Goal: Communication & Community: Answer question/provide support

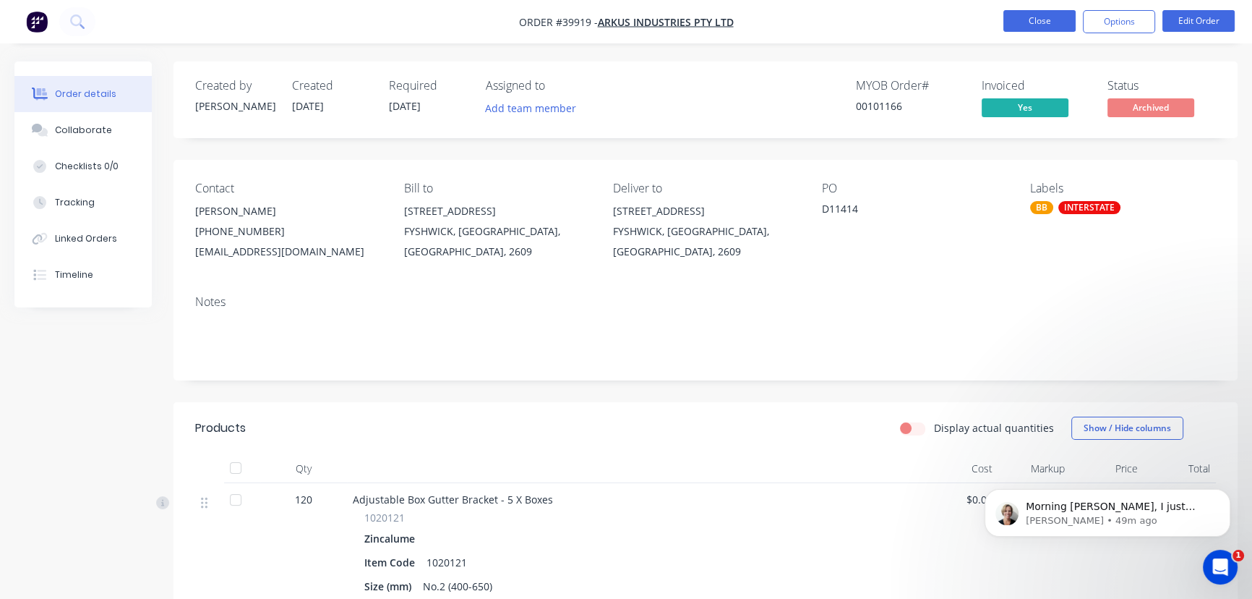
click at [1034, 14] on button "Close" at bounding box center [1039, 21] width 72 height 22
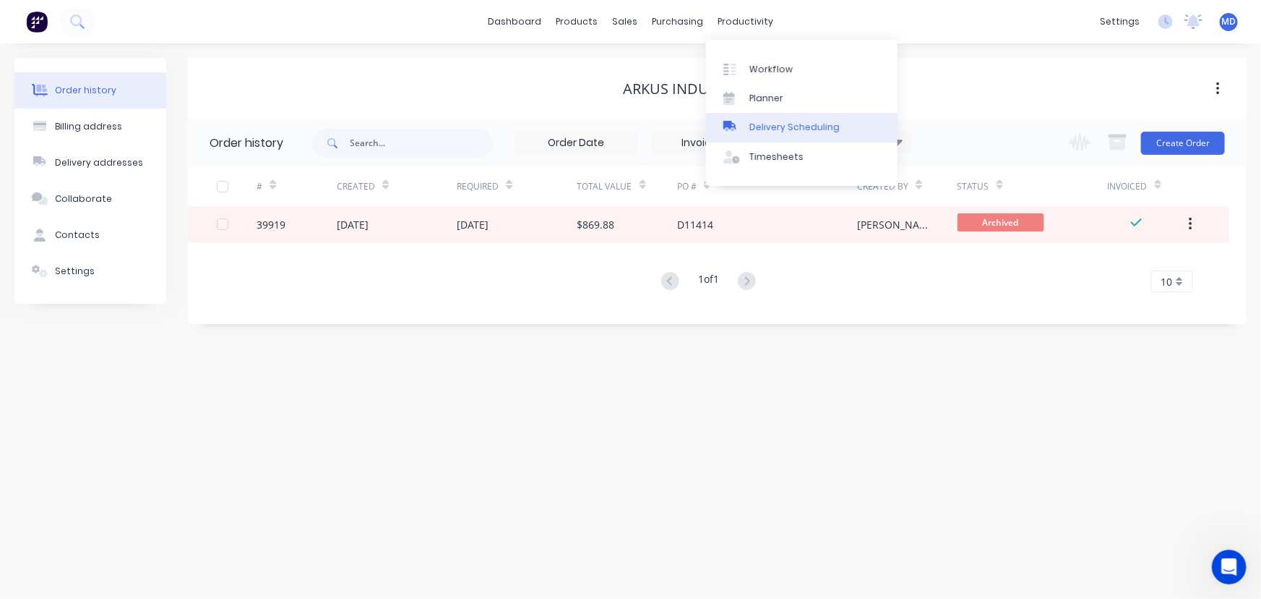
drag, startPoint x: 800, startPoint y: 127, endPoint x: 784, endPoint y: 110, distance: 23.5
click at [799, 126] on div "Delivery Scheduling" at bounding box center [795, 127] width 90 height 13
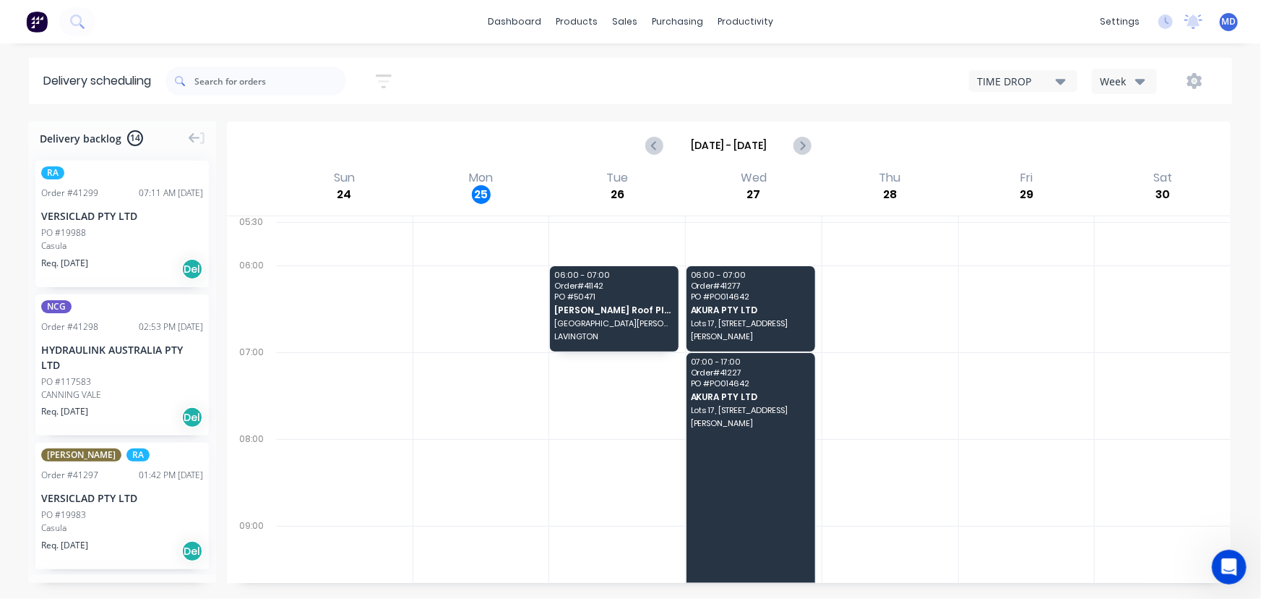
click at [1119, 74] on div "Week" at bounding box center [1121, 81] width 42 height 15
click at [1128, 147] on div "Vehicle" at bounding box center [1164, 148] width 143 height 29
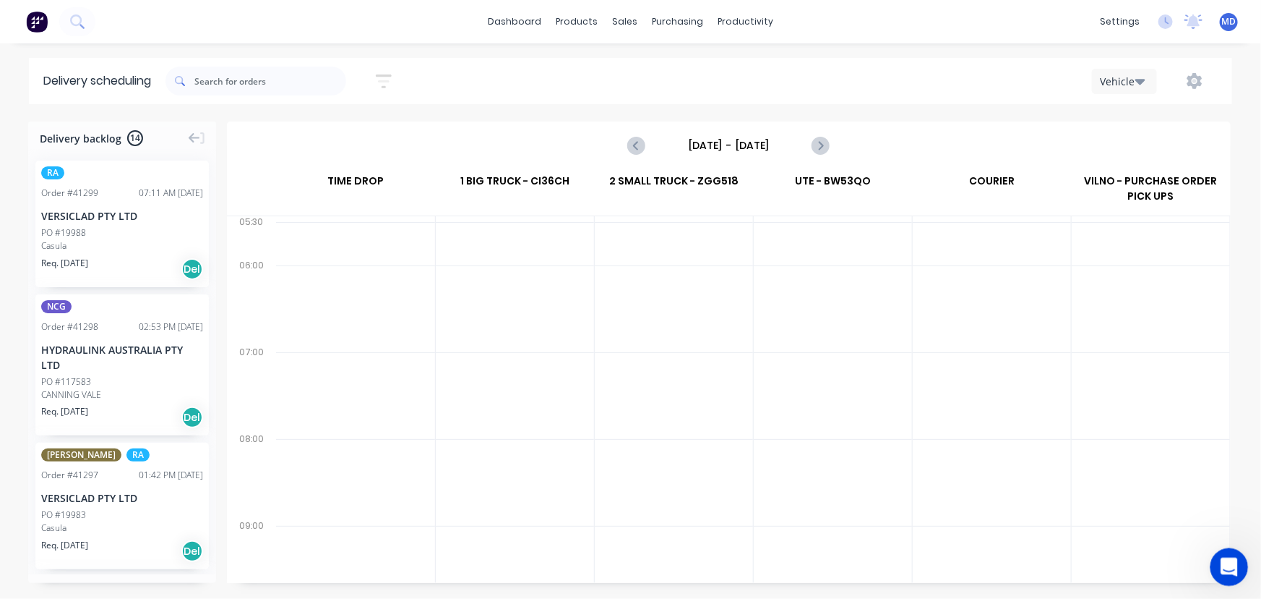
click at [1230, 562] on icon "Open Intercom Messenger" at bounding box center [1228, 565] width 24 height 24
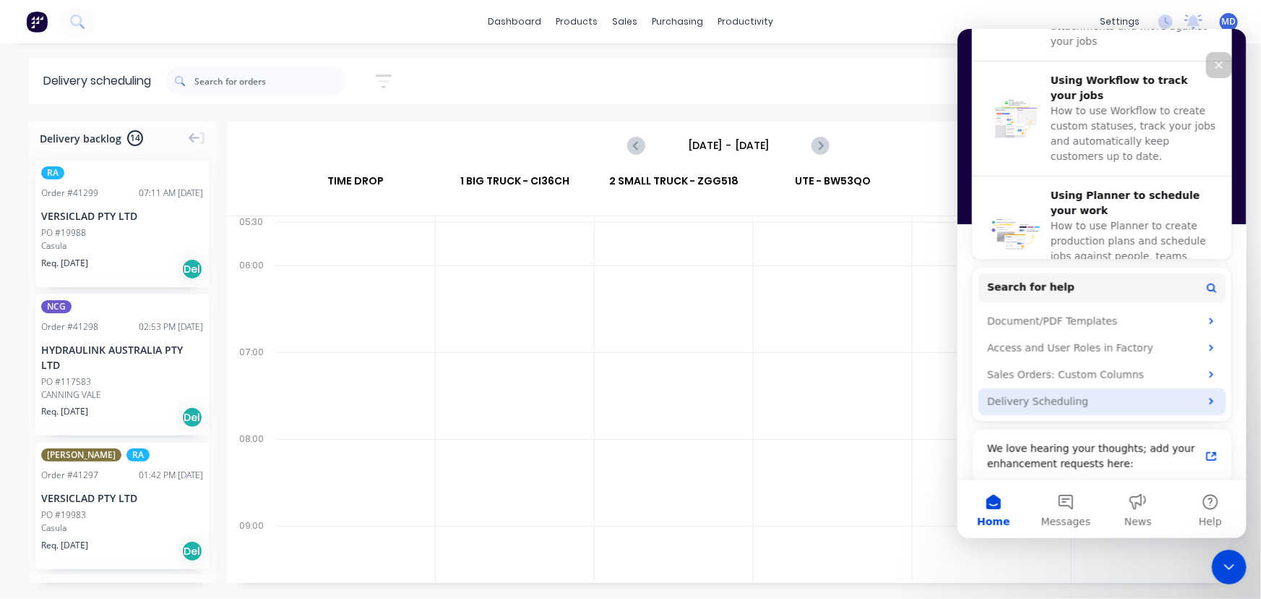
scroll to position [622, 0]
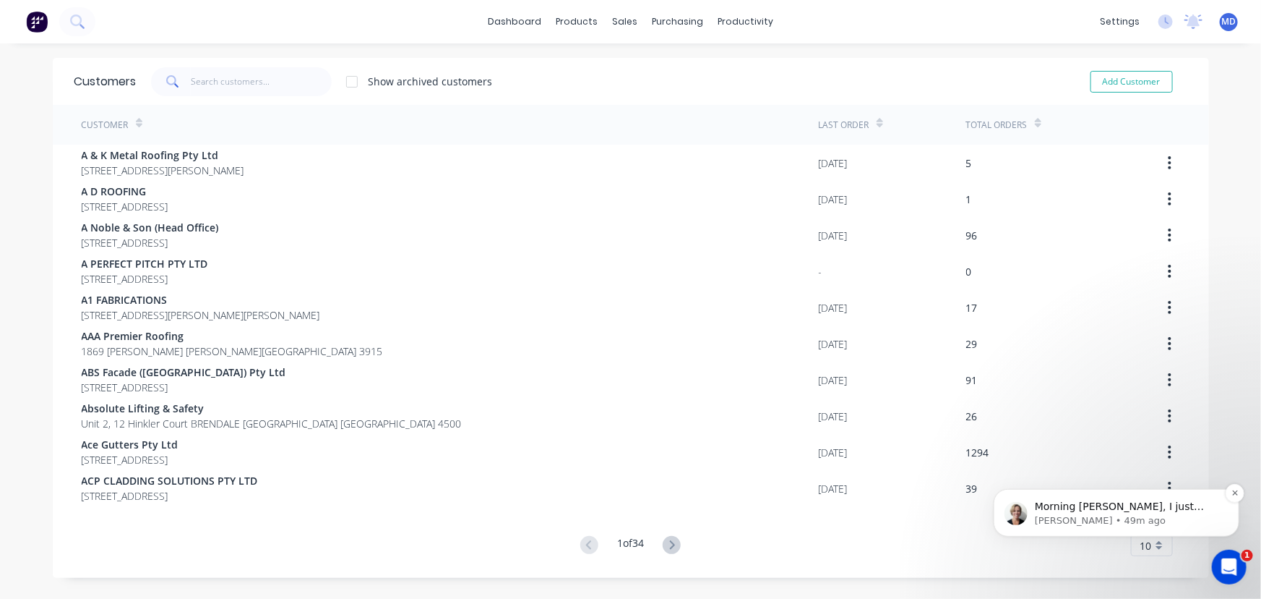
click at [1150, 507] on p "Morning [PERSON_NAME], I just want to check first, are there any deliveries sch…" at bounding box center [1127, 506] width 186 height 14
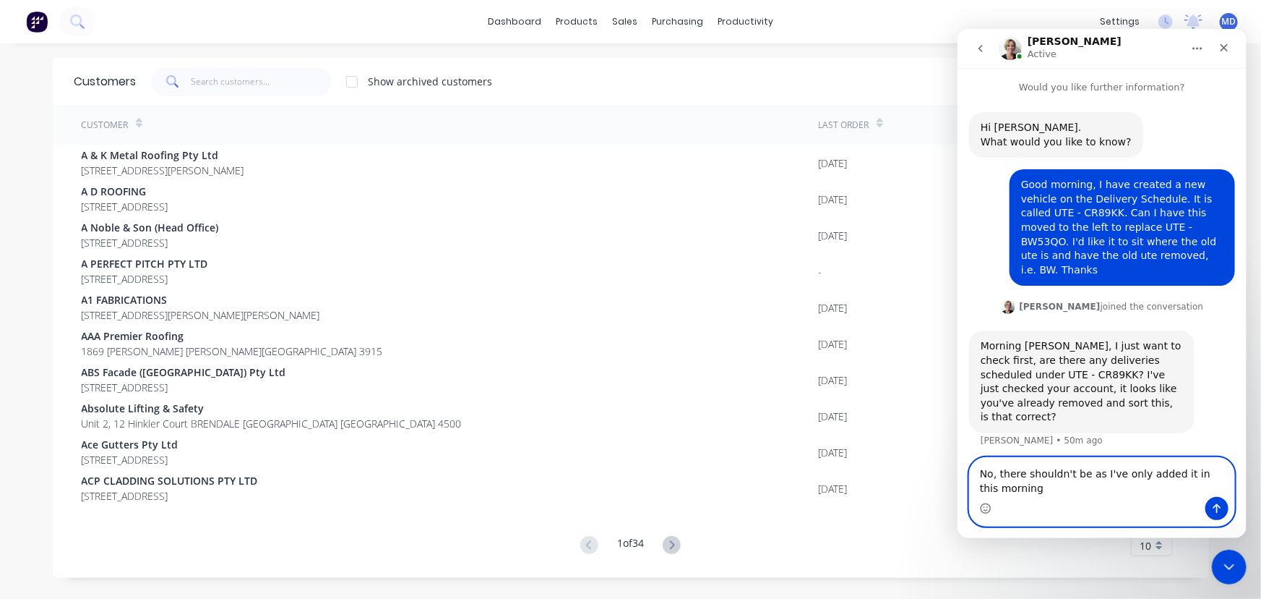
type textarea "No, there shouldn't be as I've only added it in this morning"
click at [1217, 505] on icon "Send a message…" at bounding box center [1217, 508] width 12 height 12
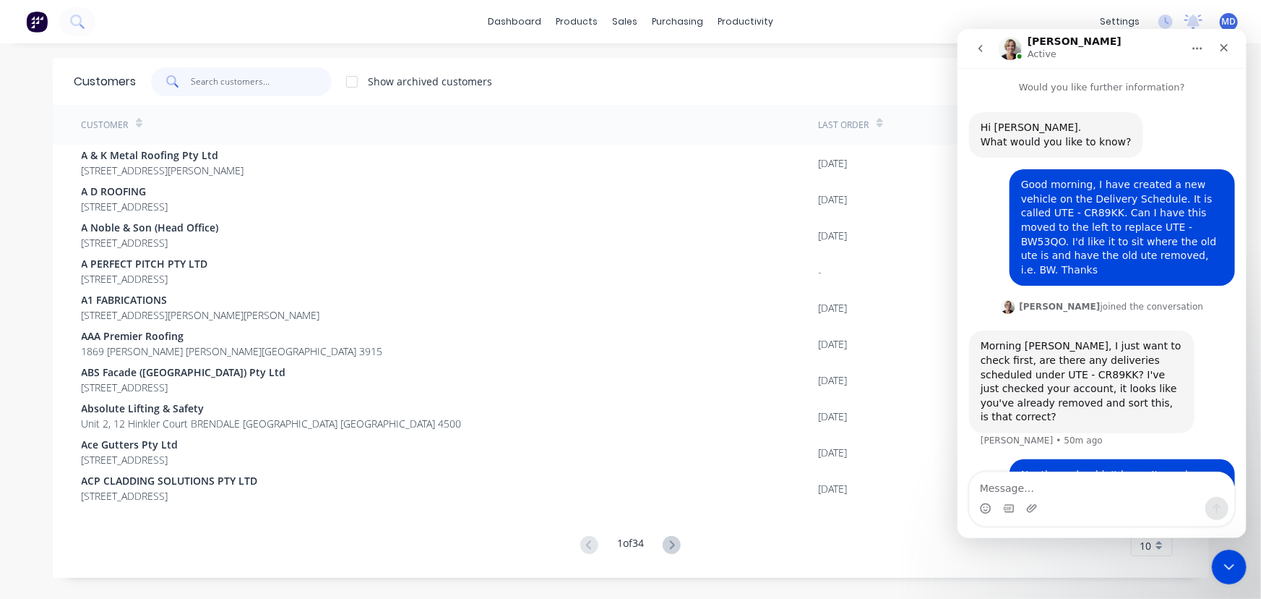
click at [235, 82] on input "text" at bounding box center [261, 81] width 141 height 29
click at [893, 44] on div "dashboard products sales purchasing productivity dashboard products Product Cat…" at bounding box center [630, 299] width 1261 height 599
click at [911, 27] on div "dashboard products sales purchasing productivity dashboard products Product Cat…" at bounding box center [630, 21] width 1261 height 43
click at [1229, 46] on icon "Close" at bounding box center [1224, 47] width 12 height 12
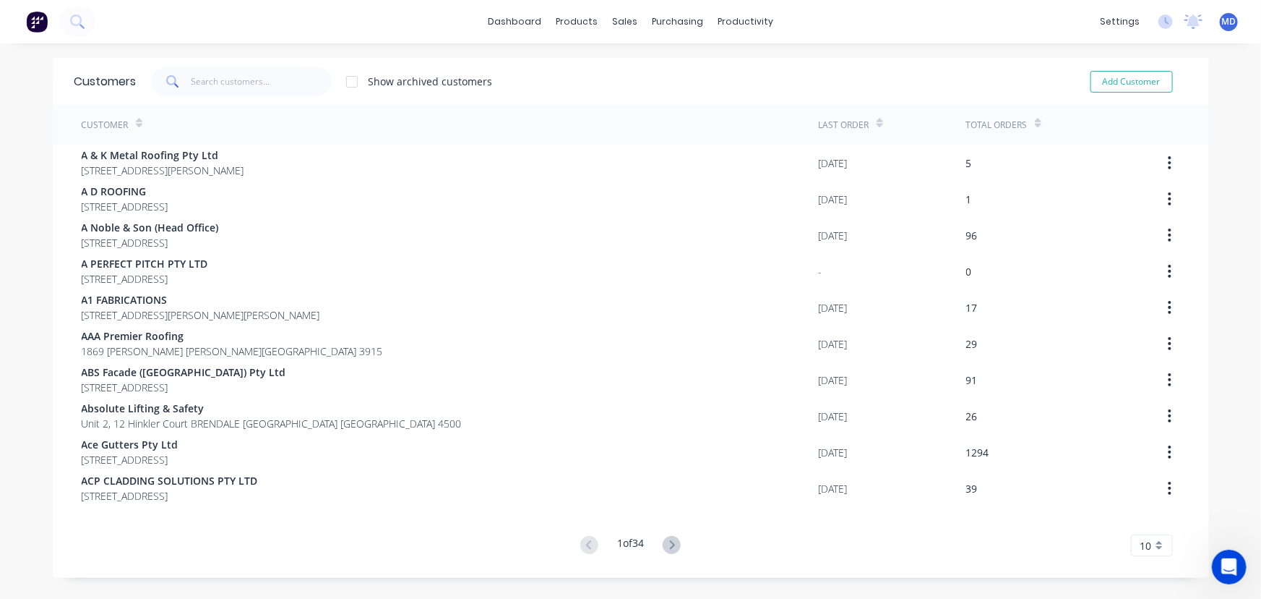
scroll to position [20, 0]
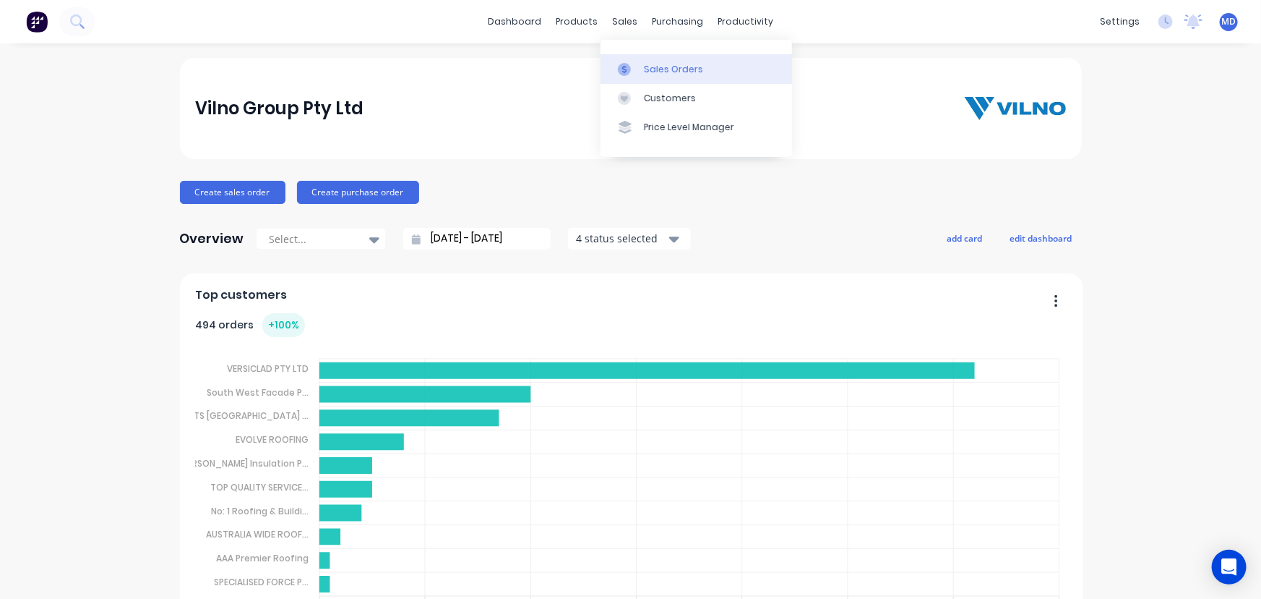
click at [682, 59] on link "Sales Orders" at bounding box center [697, 68] width 192 height 29
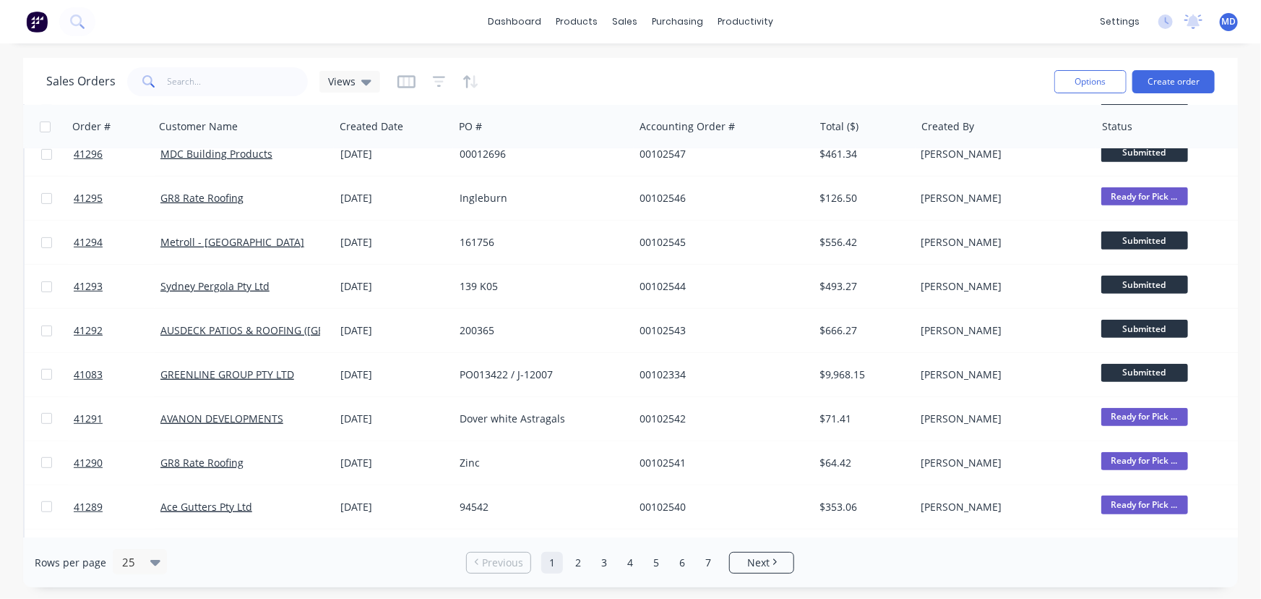
scroll to position [718, 0]
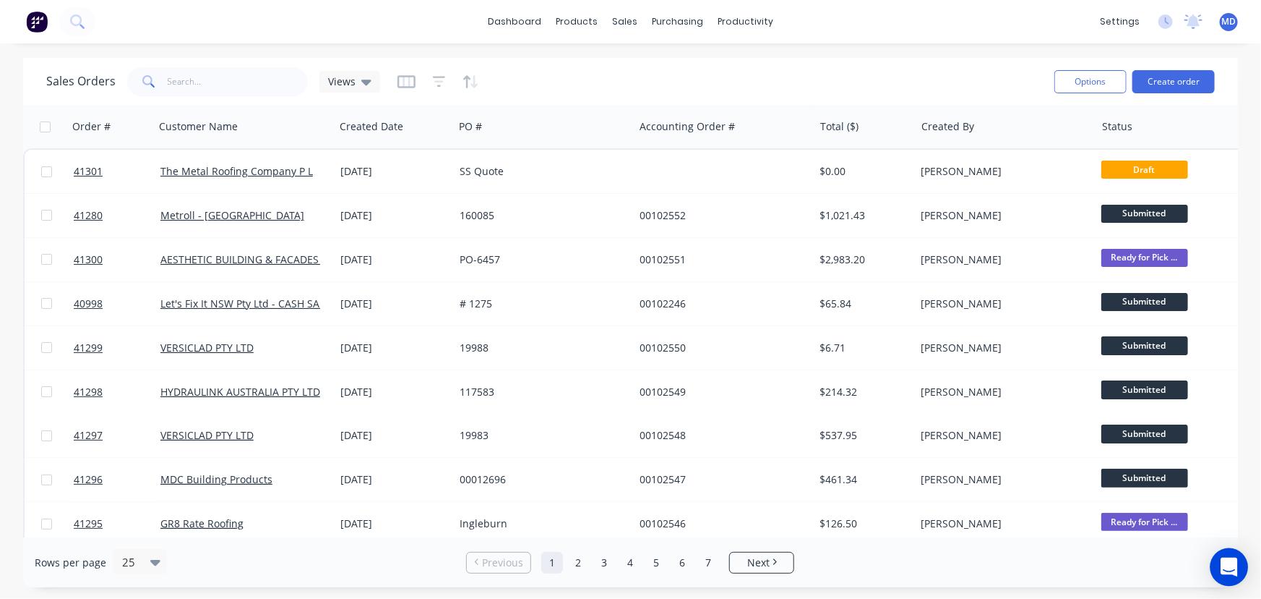
click at [1231, 569] on icon "Open Intercom Messenger" at bounding box center [1229, 566] width 17 height 19
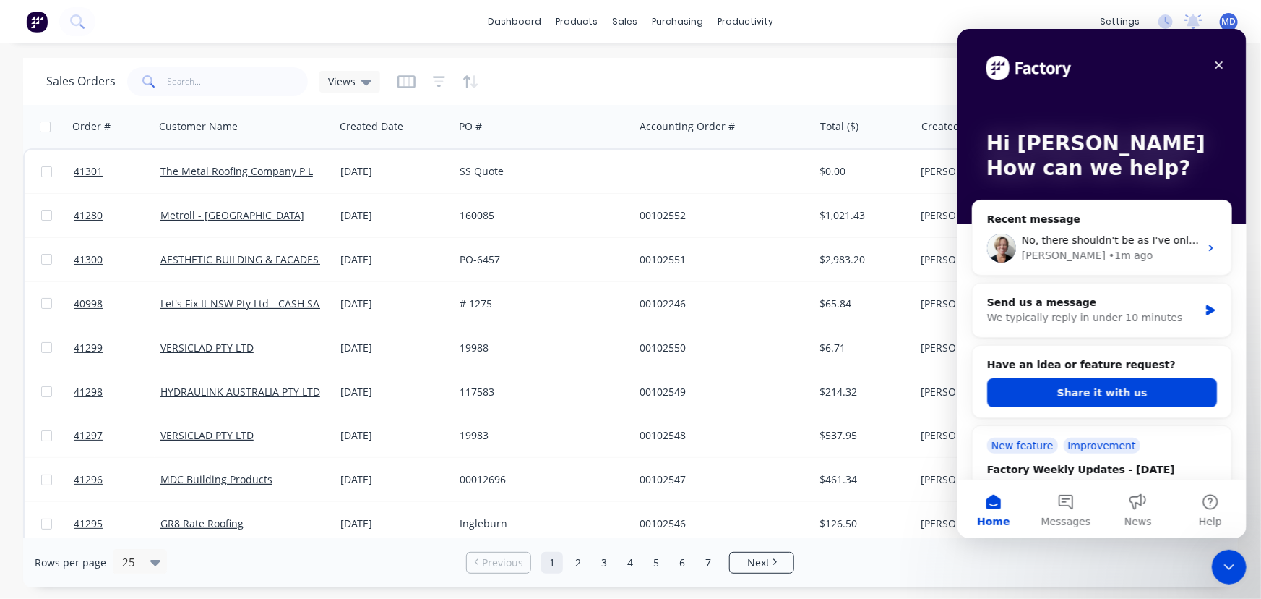
click at [860, 47] on div "dashboard products sales purchasing productivity dashboard products Product Cat…" at bounding box center [630, 299] width 1261 height 599
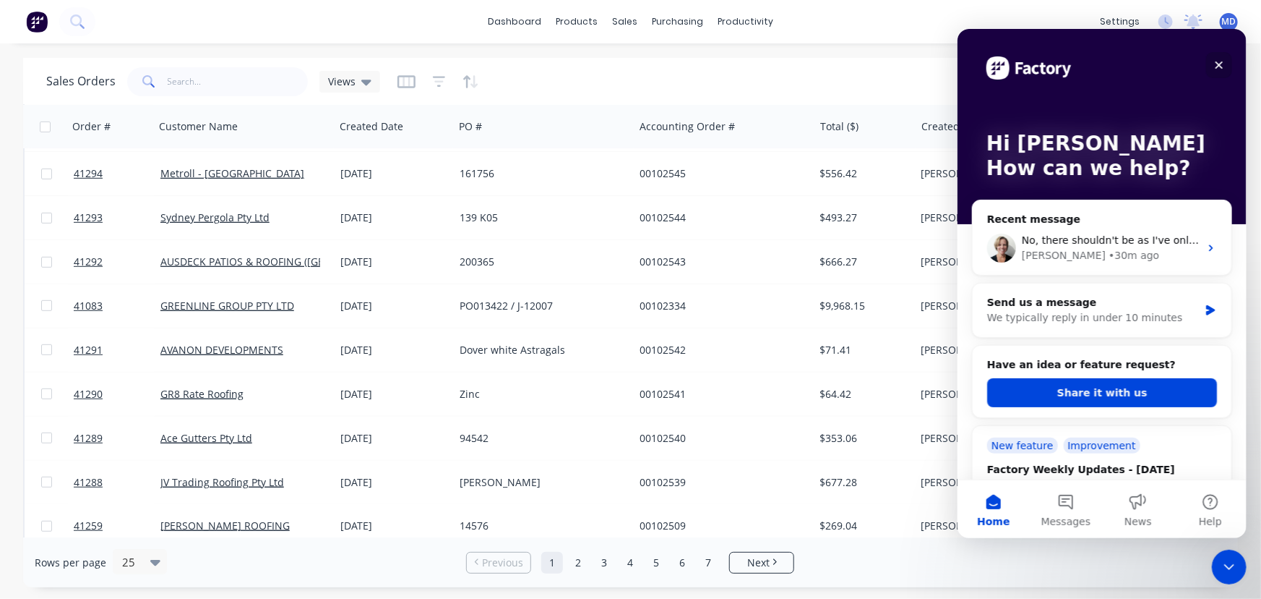
click at [1218, 63] on icon "Close" at bounding box center [1219, 65] width 8 height 8
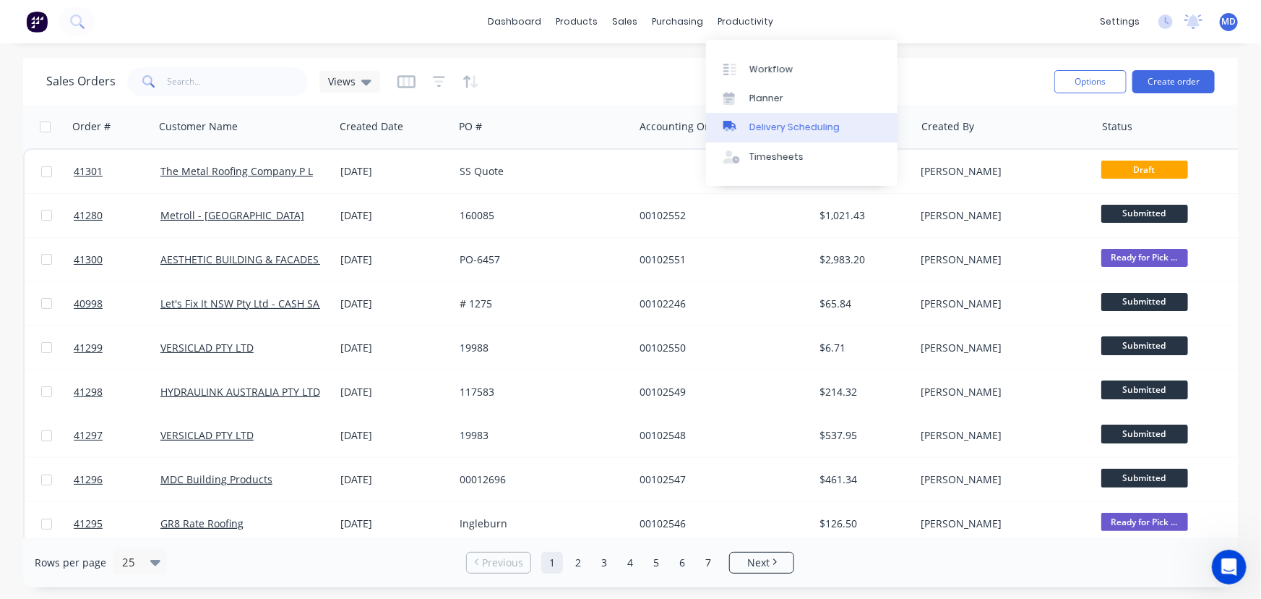
click at [811, 124] on div "Delivery Scheduling" at bounding box center [795, 127] width 90 height 13
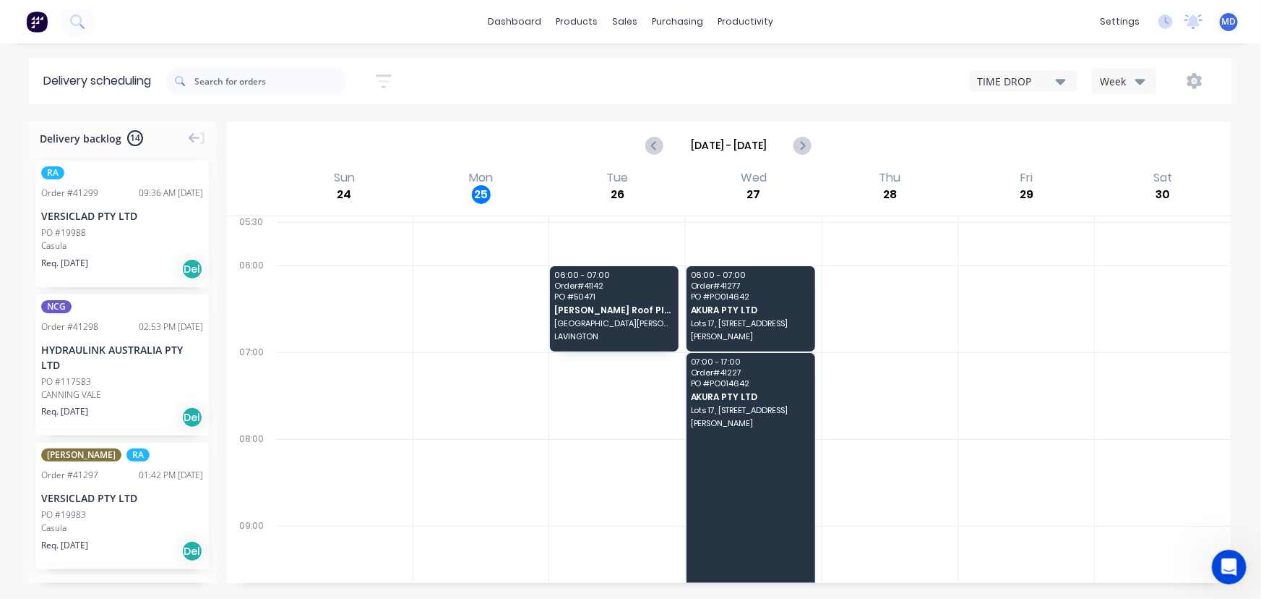
click at [1134, 76] on div "Week" at bounding box center [1121, 81] width 42 height 15
click at [1135, 150] on div "Vehicle" at bounding box center [1164, 148] width 143 height 29
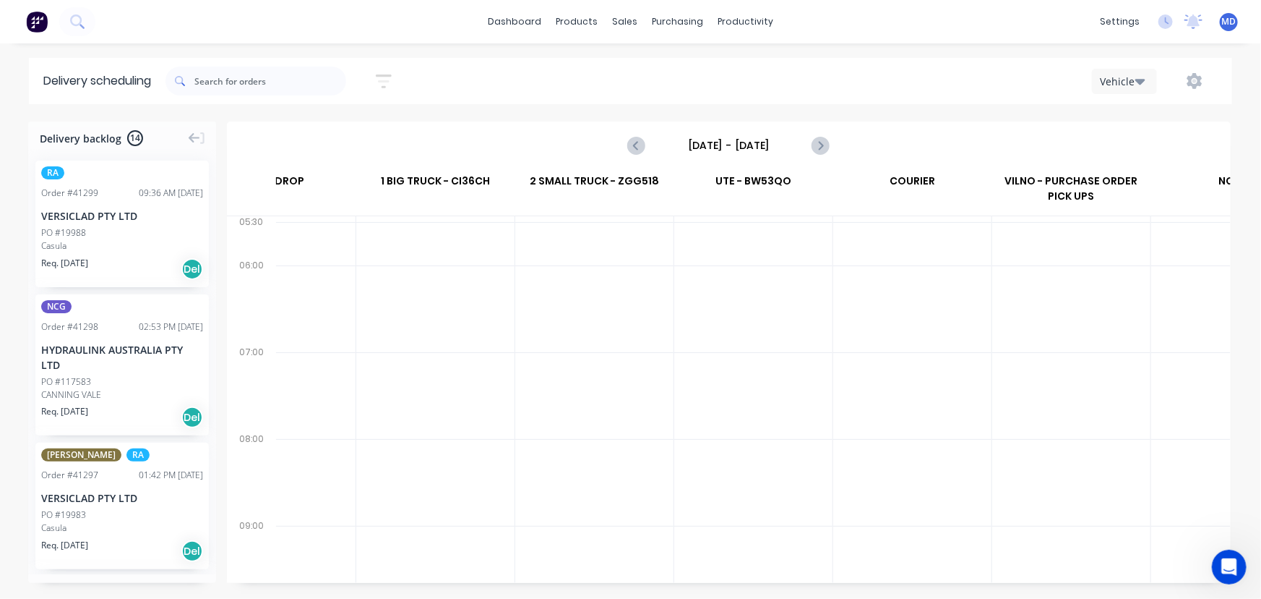
scroll to position [0, 77]
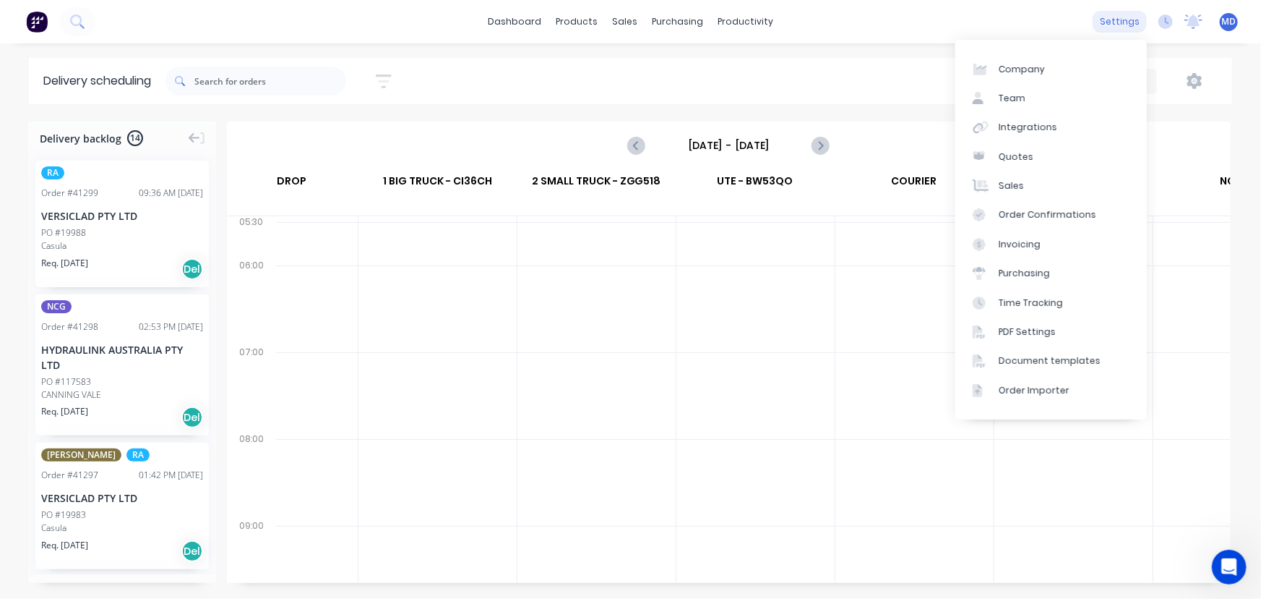
click at [1114, 18] on div "settings" at bounding box center [1120, 22] width 54 height 22
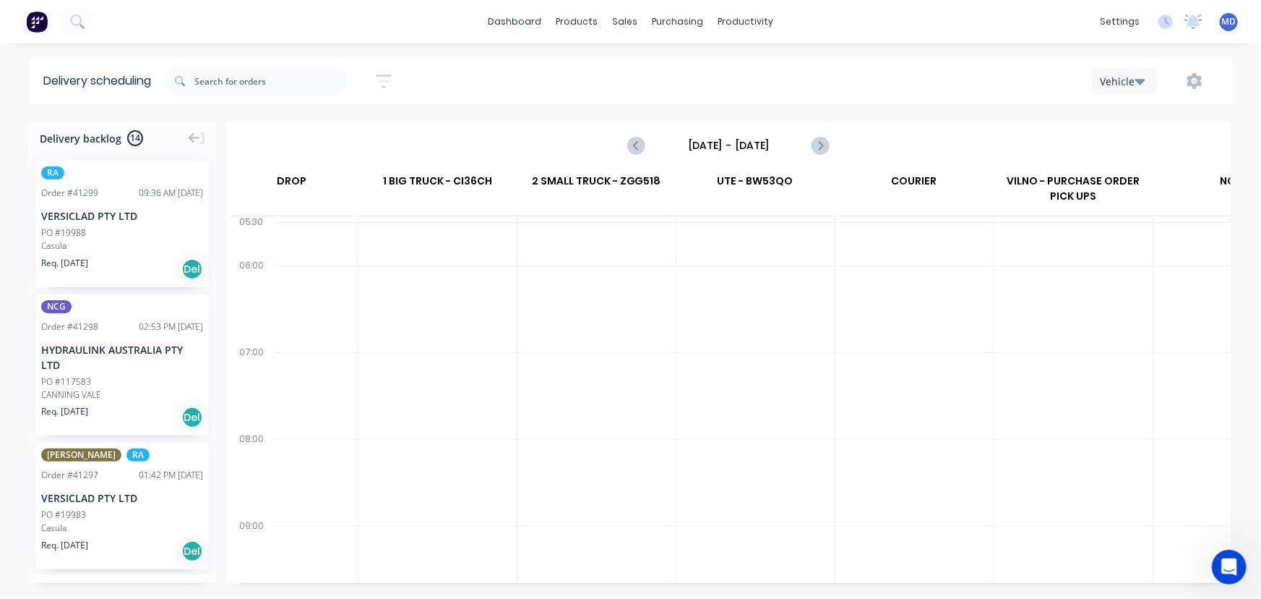
click at [1141, 79] on icon "button" at bounding box center [1141, 81] width 10 height 16
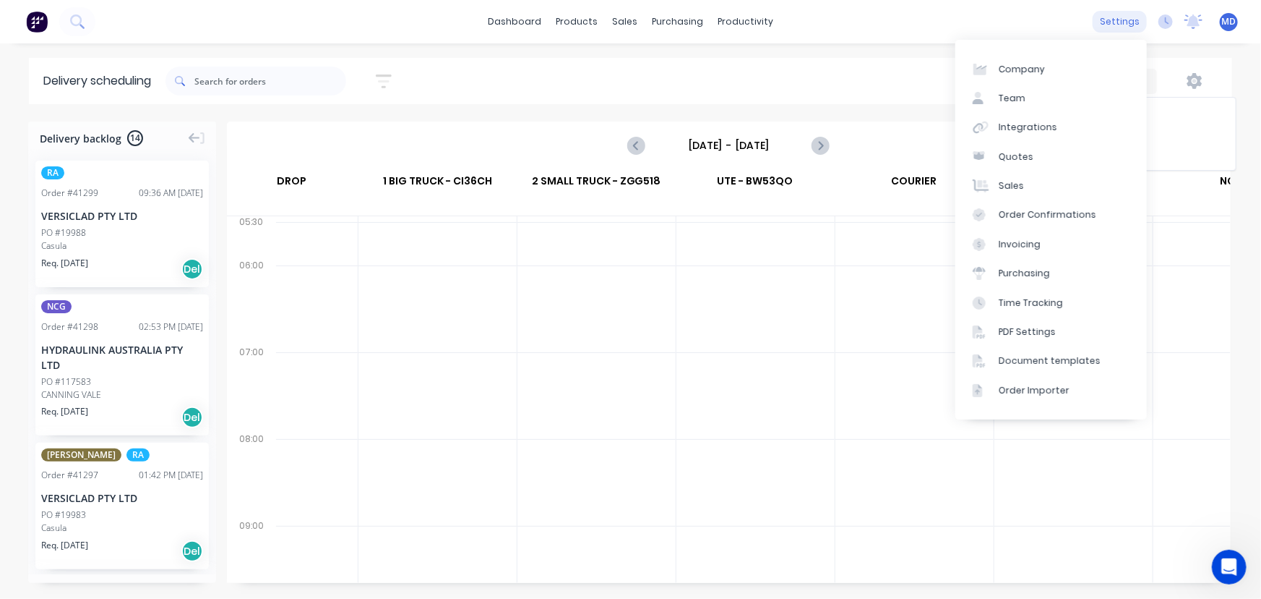
click at [1112, 17] on div "settings" at bounding box center [1120, 22] width 54 height 22
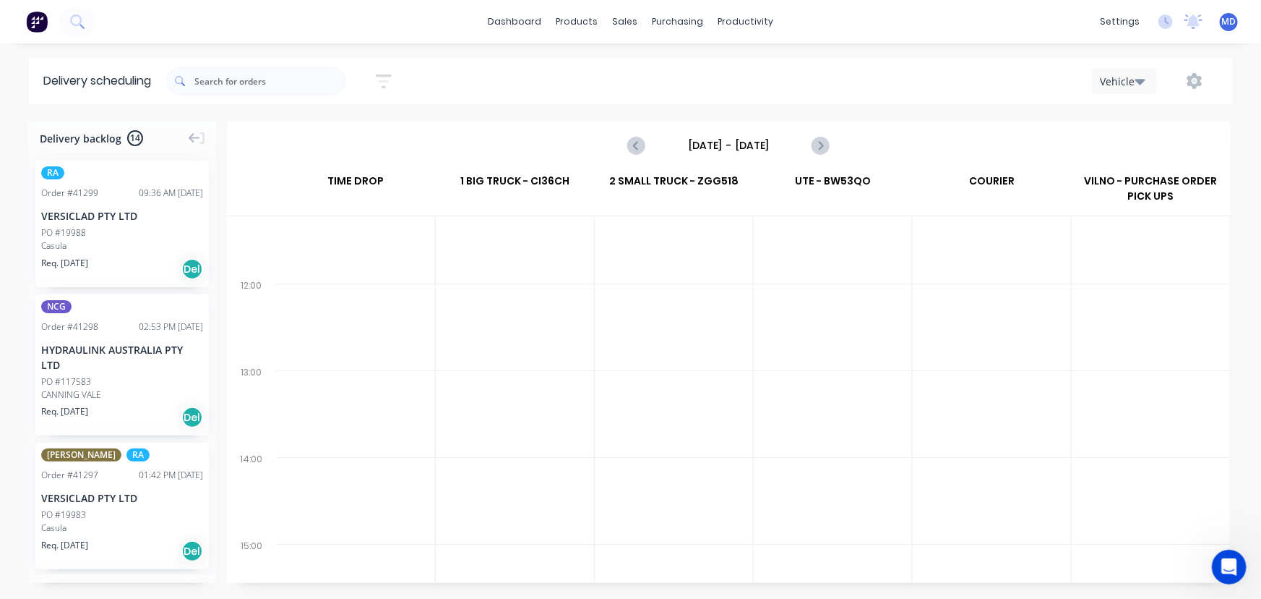
scroll to position [0, 0]
click at [1230, 24] on span "MD" at bounding box center [1229, 21] width 14 height 13
click at [954, 53] on div "dashboard products sales purchasing productivity dashboard products Product Cat…" at bounding box center [630, 299] width 1261 height 599
click at [1223, 562] on icon "Open Intercom Messenger" at bounding box center [1228, 565] width 24 height 24
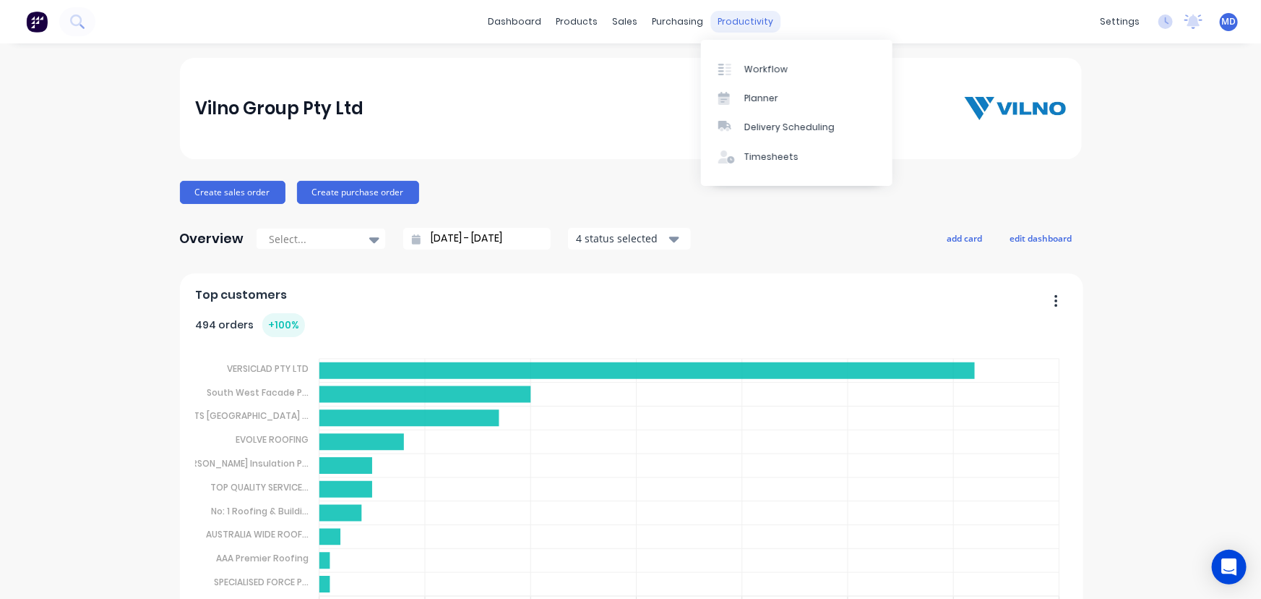
click at [725, 20] on div "productivity" at bounding box center [746, 22] width 70 height 22
drag, startPoint x: 812, startPoint y: 129, endPoint x: 807, endPoint y: 117, distance: 13.0
click at [812, 129] on div "Delivery Scheduling" at bounding box center [790, 127] width 90 height 13
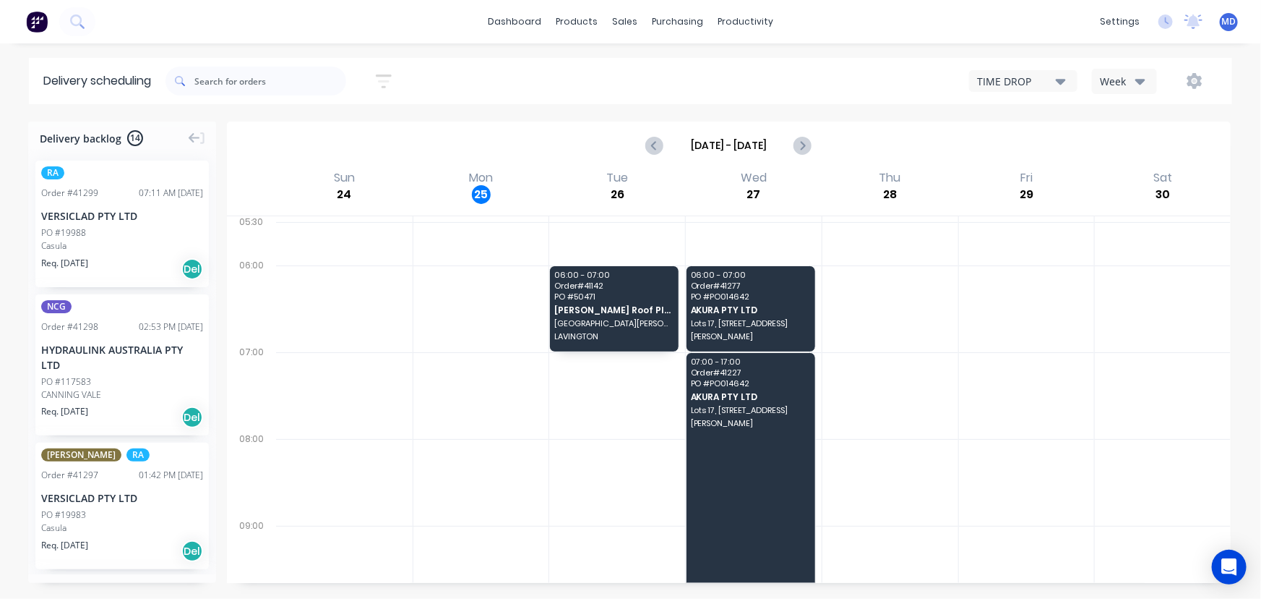
click at [1062, 77] on icon "button" at bounding box center [1061, 81] width 10 height 16
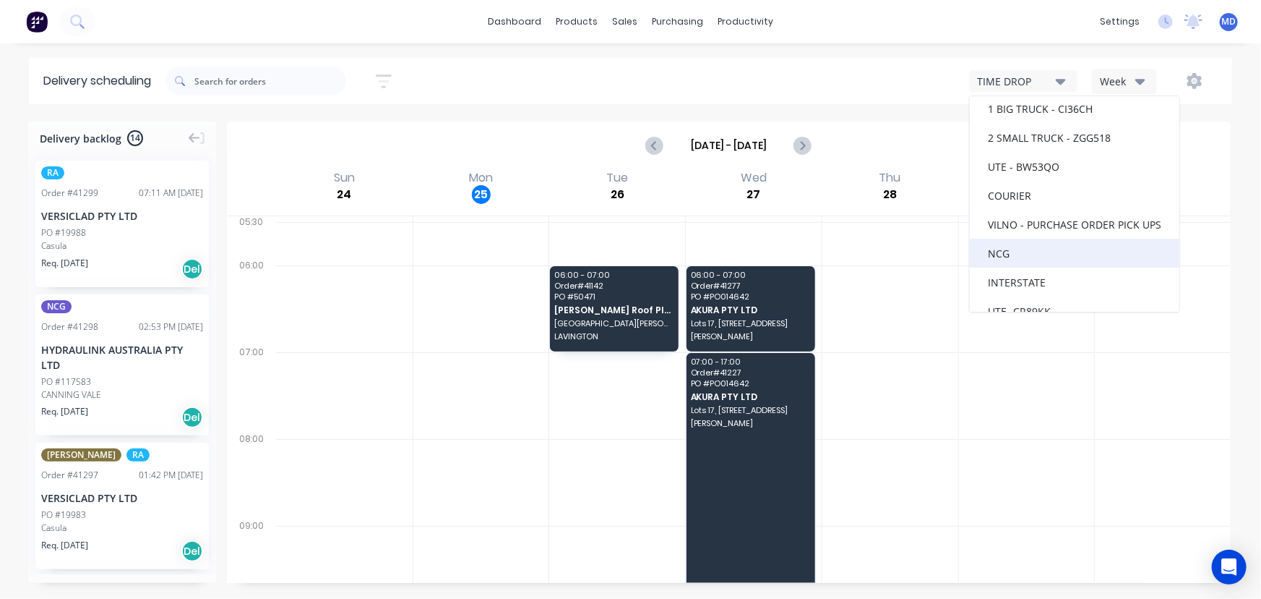
scroll to position [59, 0]
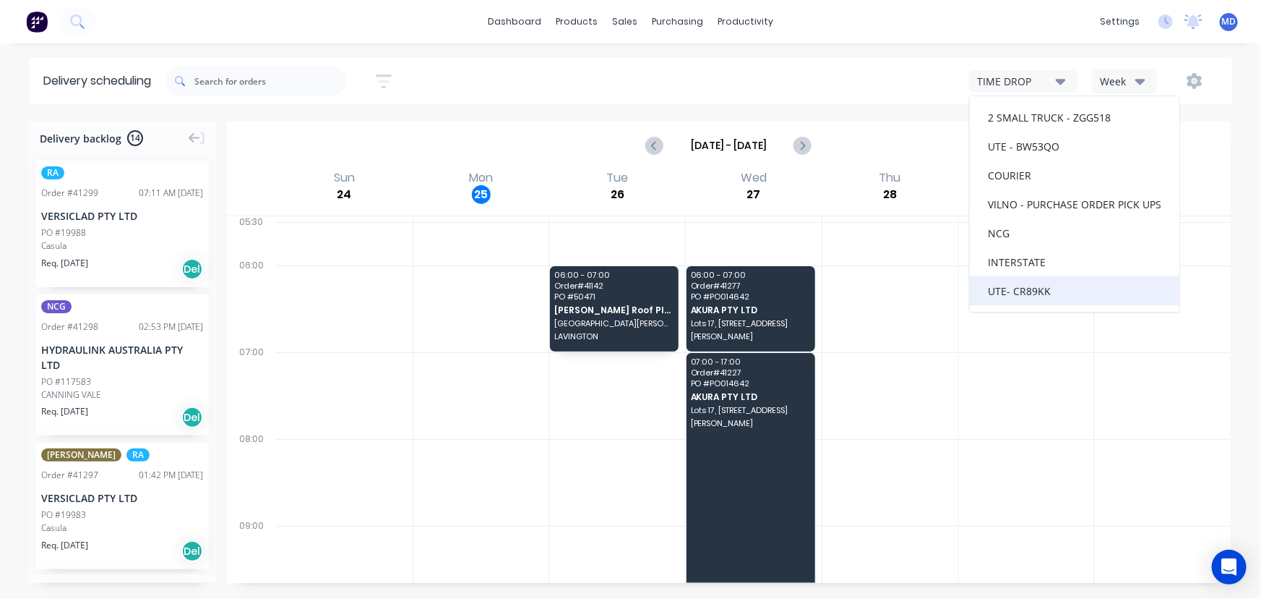
click at [1031, 286] on div "UTE- CR89KK" at bounding box center [1075, 290] width 210 height 29
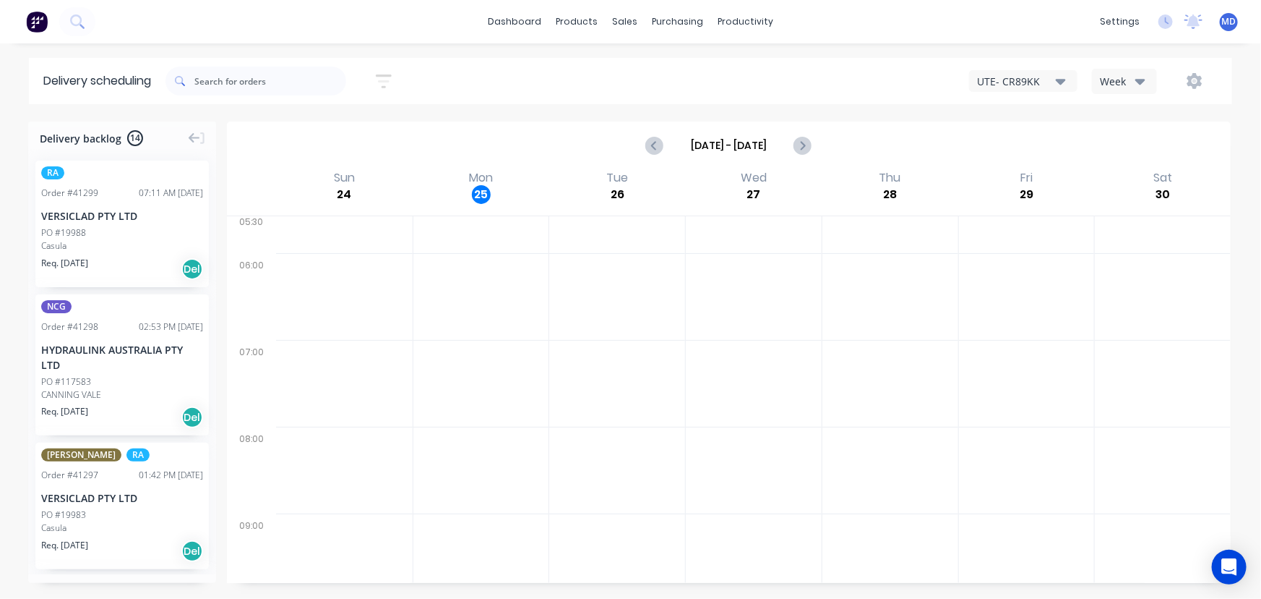
scroll to position [0, 0]
click at [1063, 74] on icon "button" at bounding box center [1061, 81] width 10 height 16
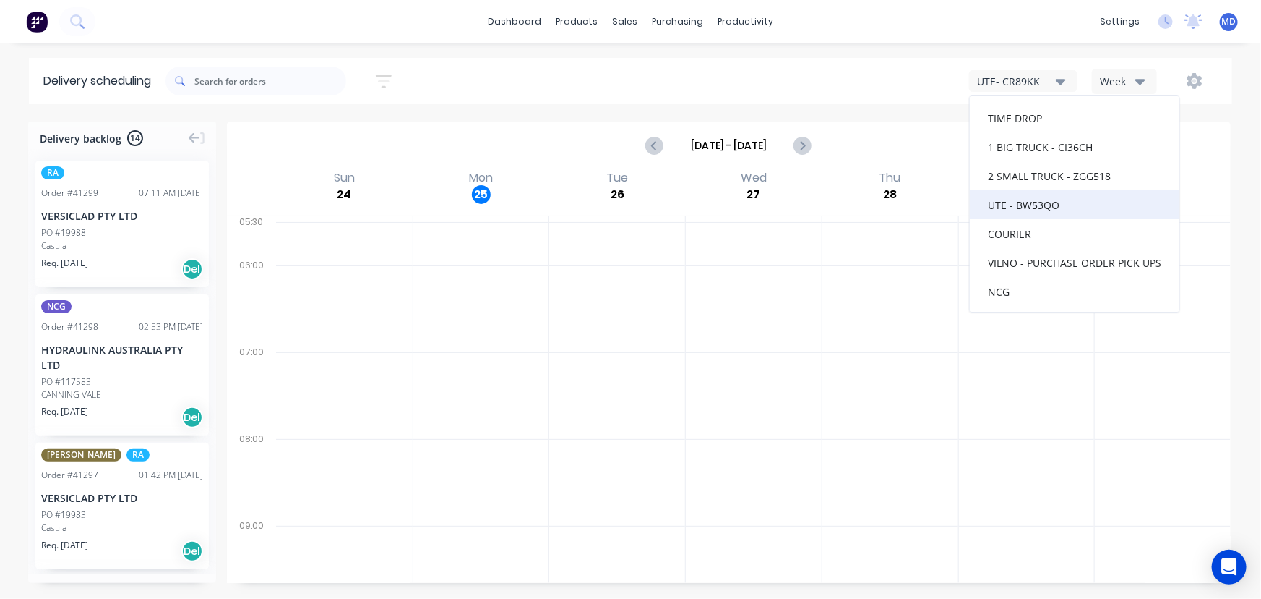
click at [1039, 202] on div "UTE - BW53QO" at bounding box center [1075, 204] width 210 height 29
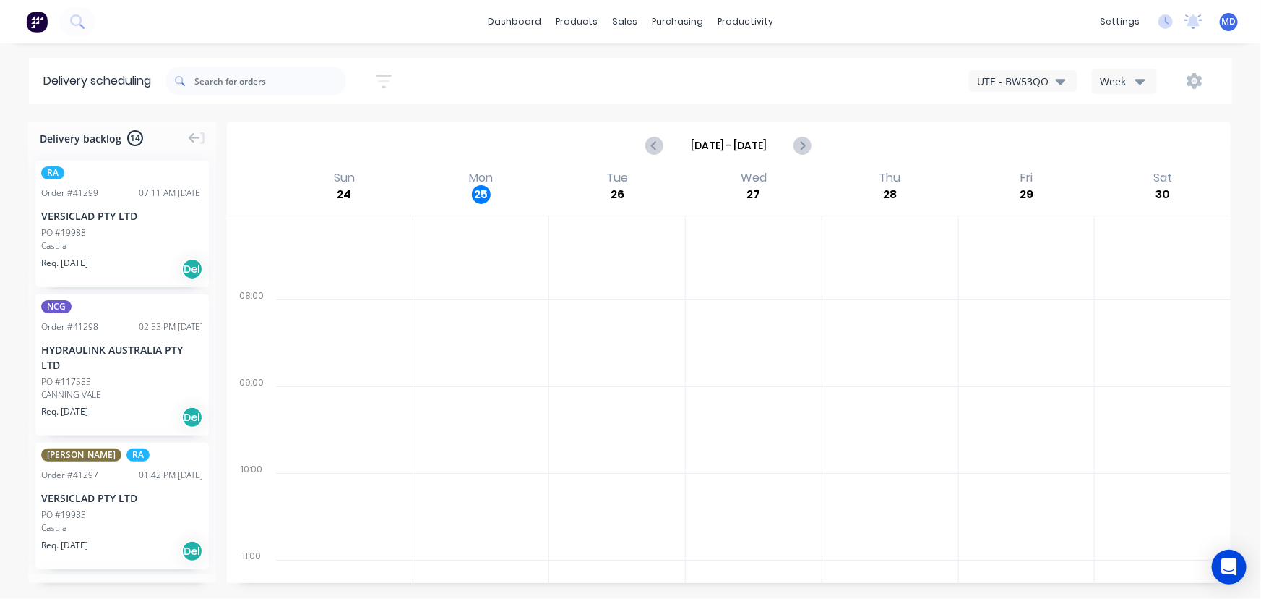
scroll to position [137, 0]
click at [1070, 75] on button "UTE - BW53QO" at bounding box center [1023, 81] width 108 height 22
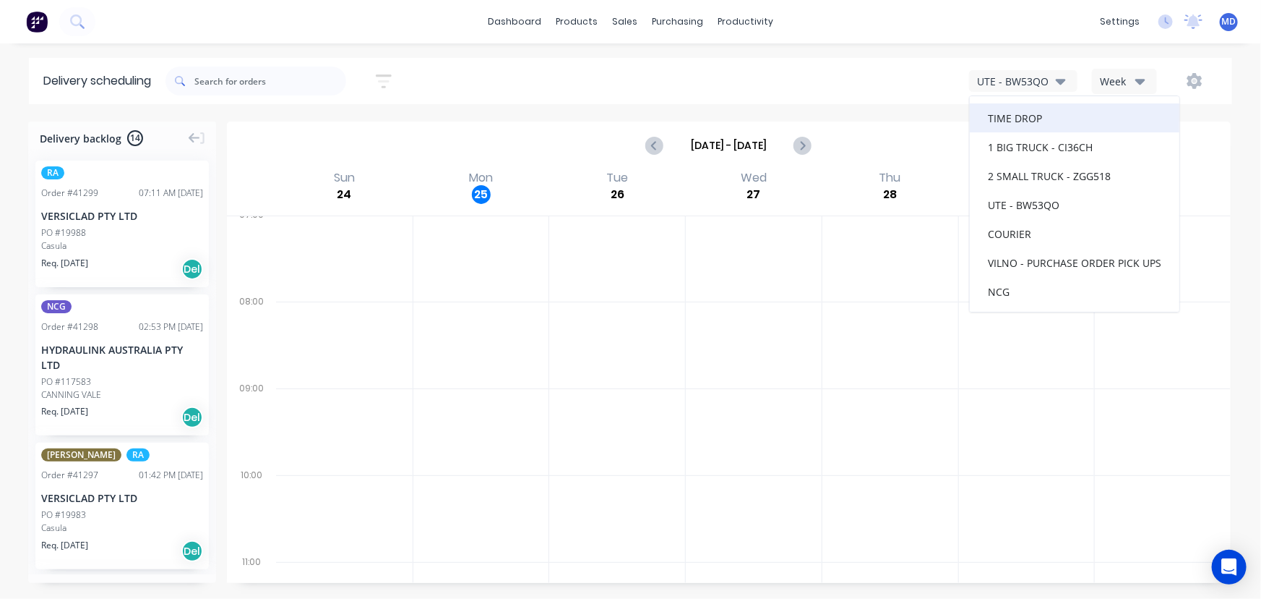
click at [1022, 110] on div "TIME DROP" at bounding box center [1075, 117] width 210 height 29
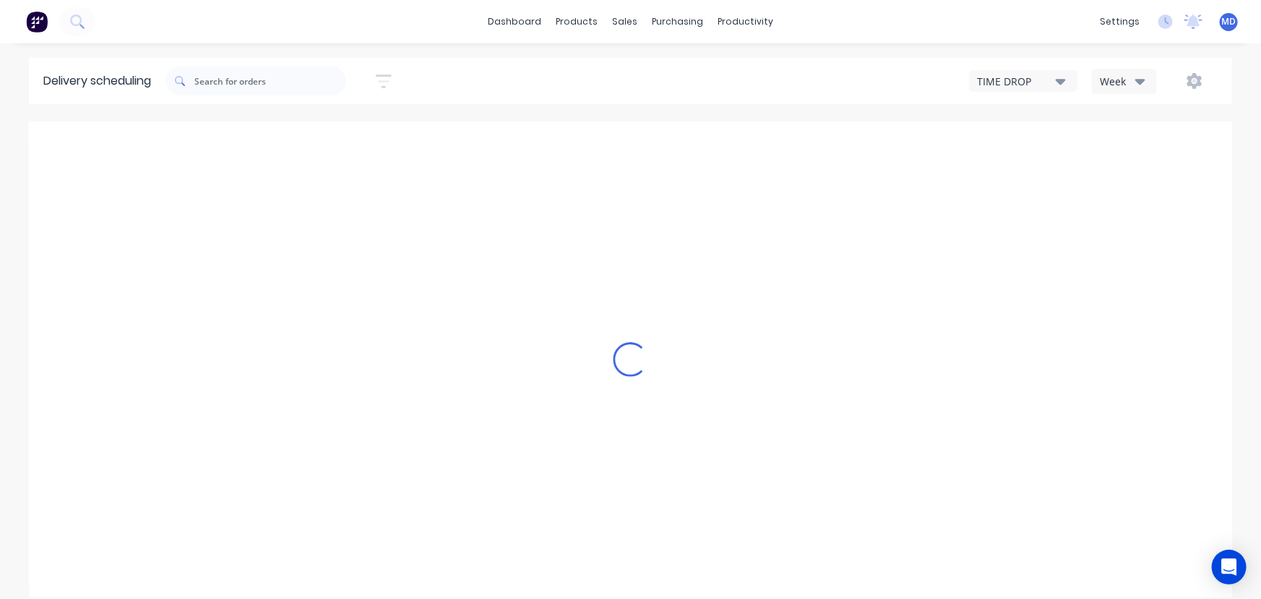
scroll to position [0, 0]
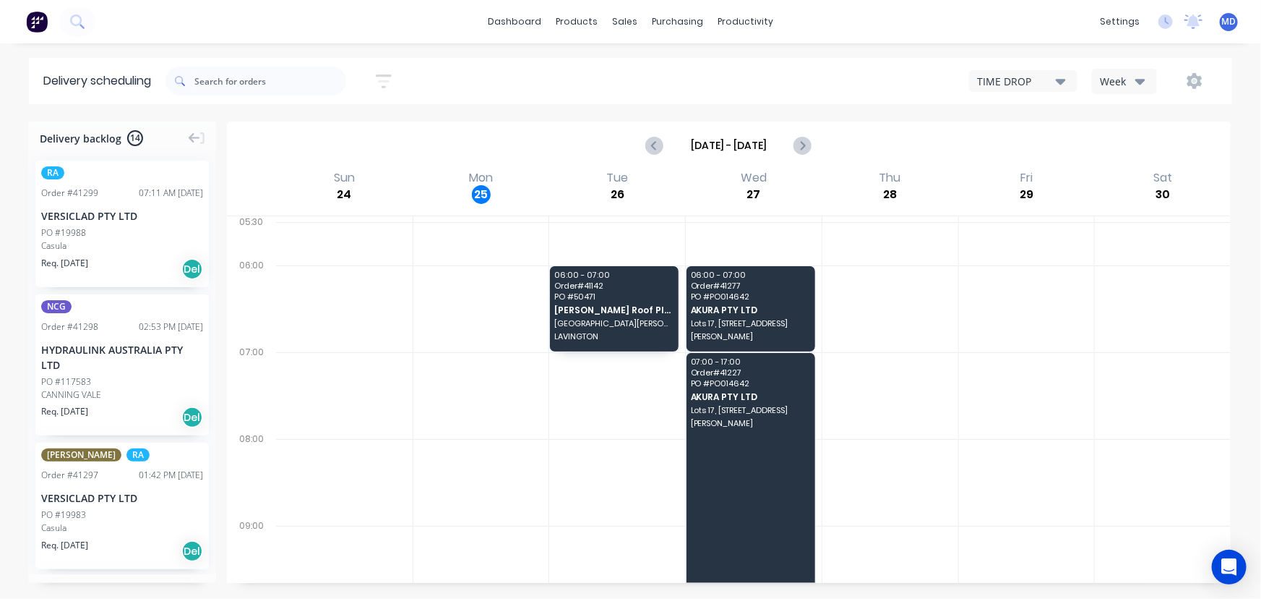
click at [1144, 86] on icon "button" at bounding box center [1141, 81] width 10 height 16
click at [1123, 145] on div "Vehicle" at bounding box center [1164, 148] width 143 height 29
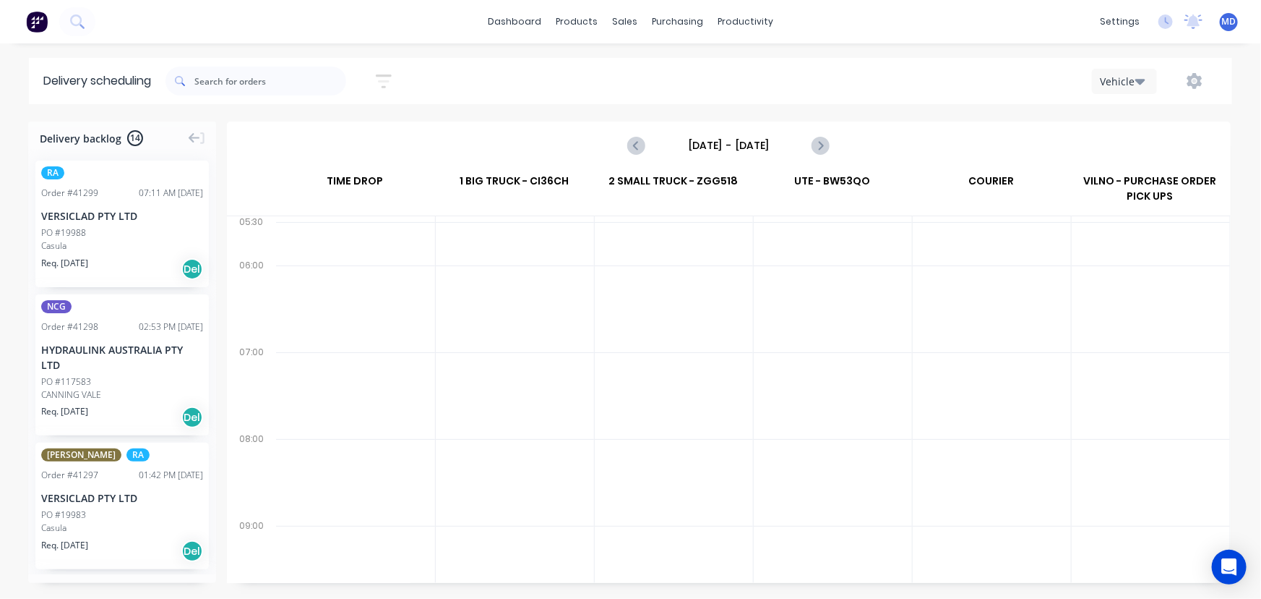
click at [752, 153] on input "Sunday - 24/08/25" at bounding box center [728, 145] width 143 height 22
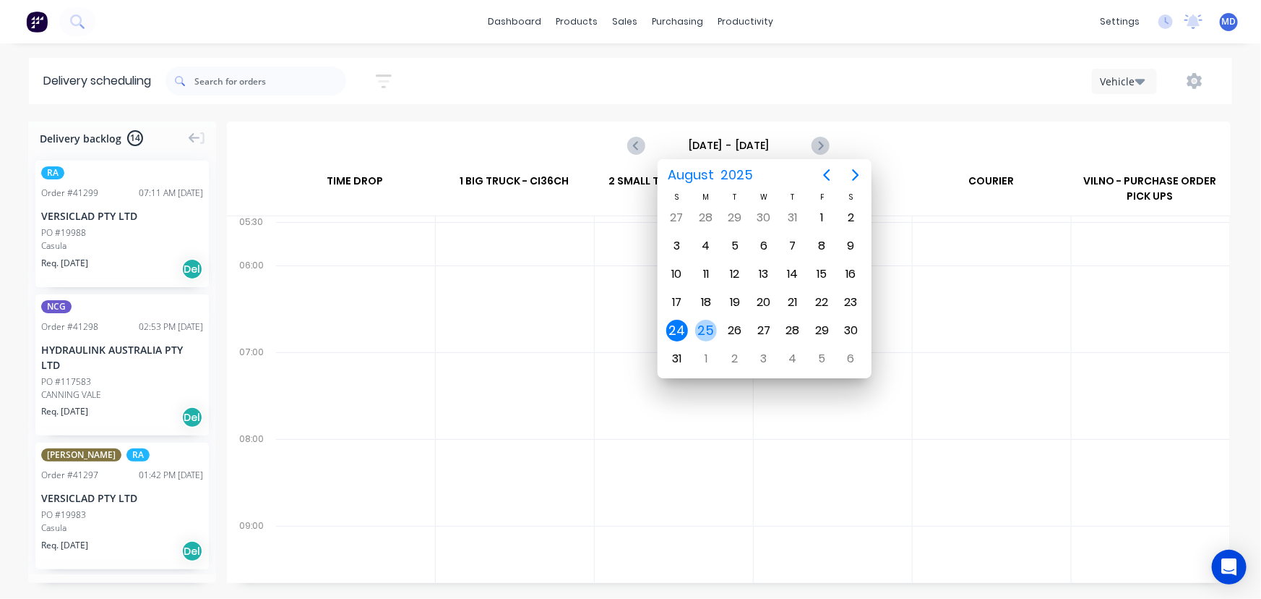
click at [713, 328] on div "25" at bounding box center [706, 330] width 22 height 22
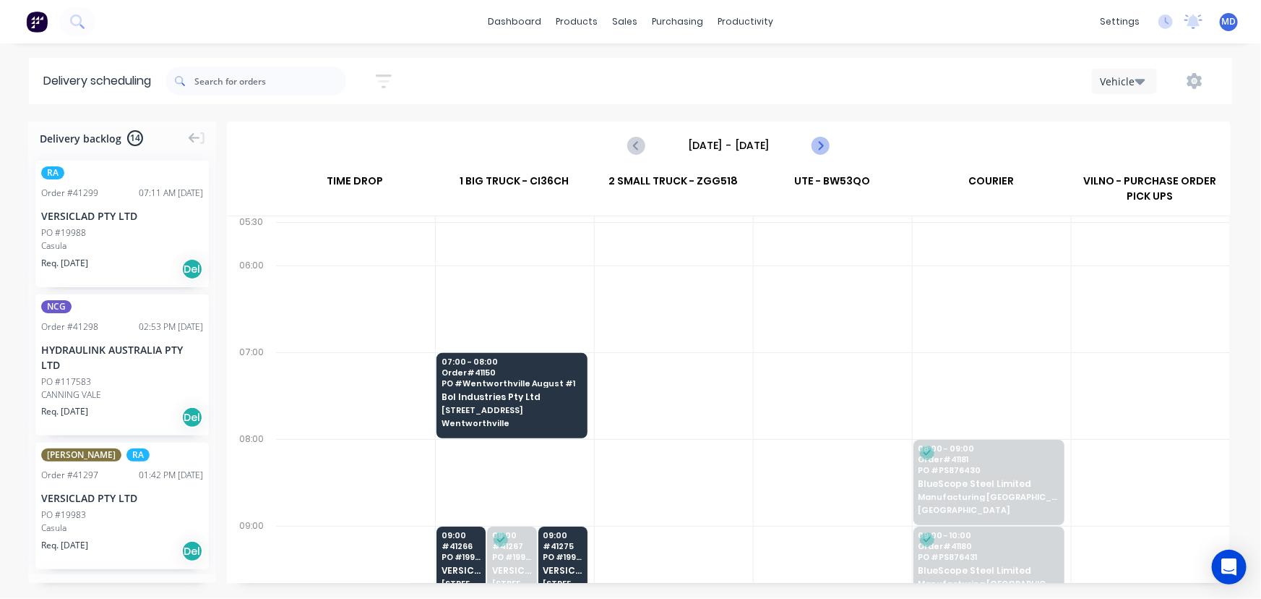
click at [825, 140] on icon "Next page" at bounding box center [820, 145] width 17 height 17
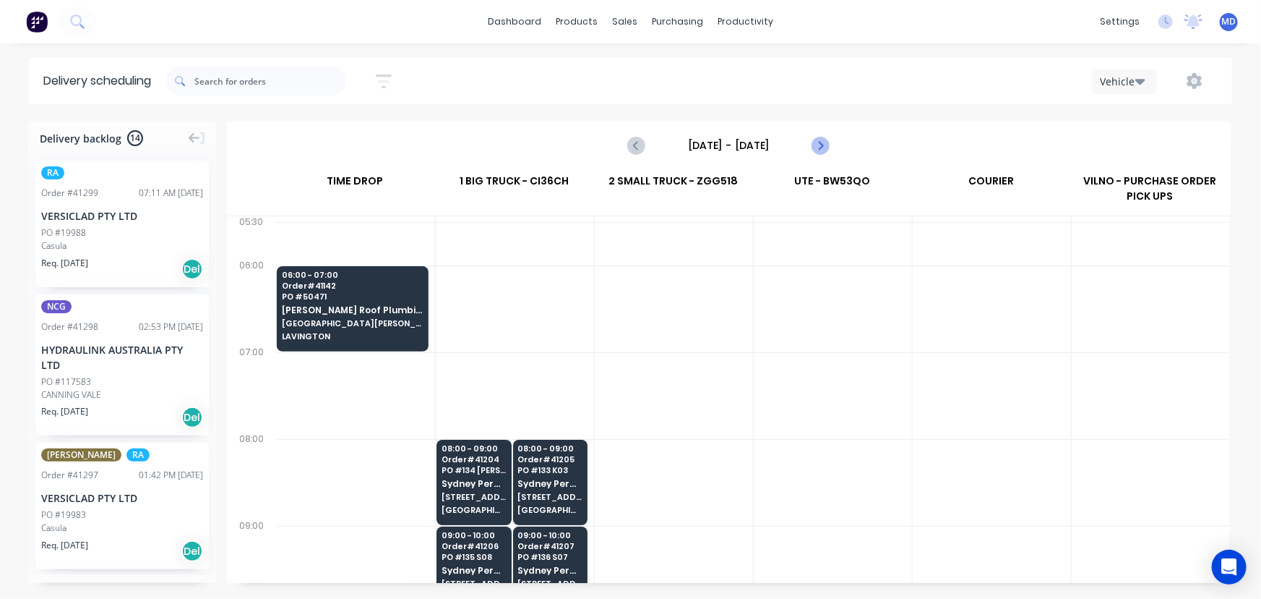
click at [825, 140] on icon "Next page" at bounding box center [820, 145] width 17 height 17
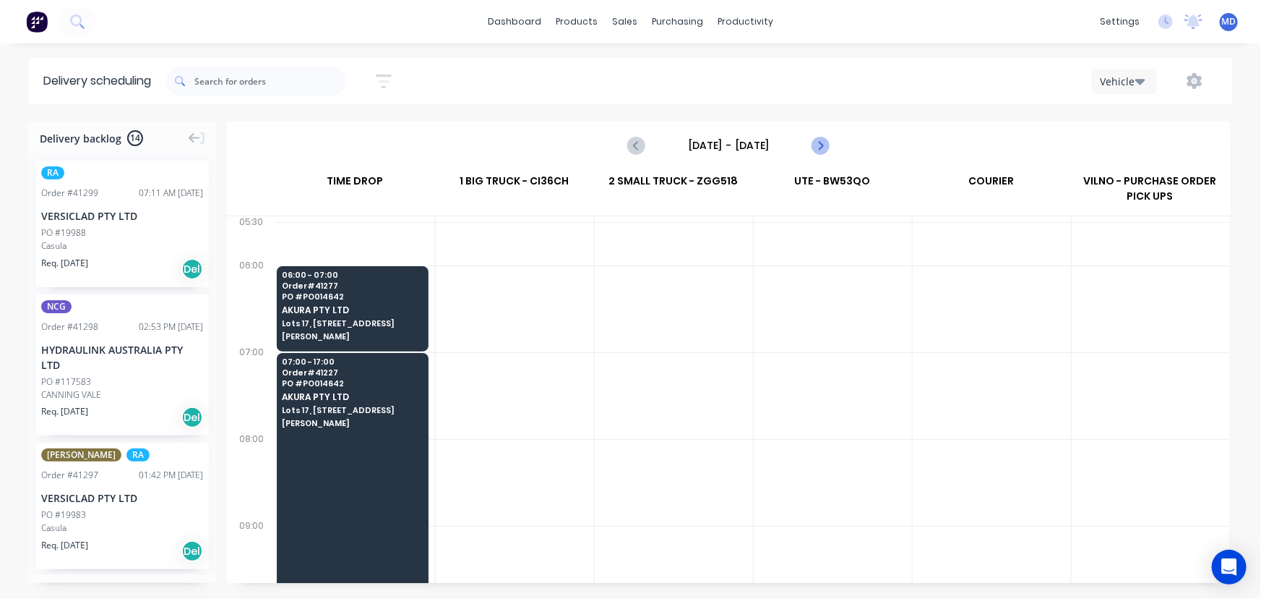
click at [825, 140] on icon "Next page" at bounding box center [820, 145] width 17 height 17
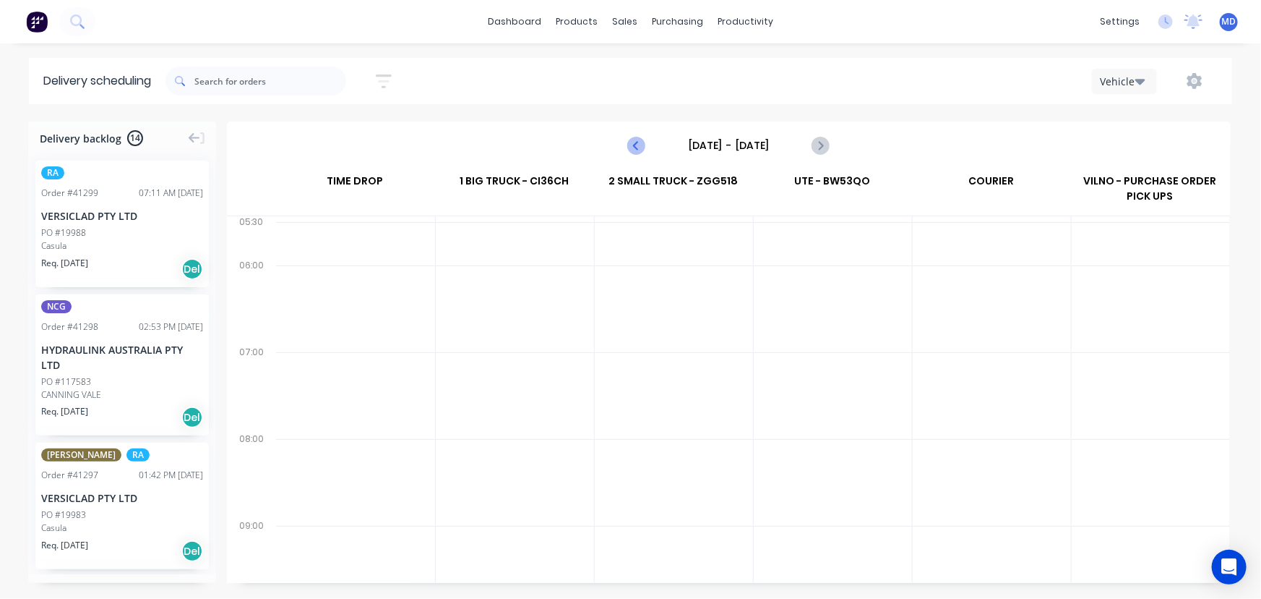
click at [637, 141] on icon "Previous page" at bounding box center [637, 145] width 17 height 17
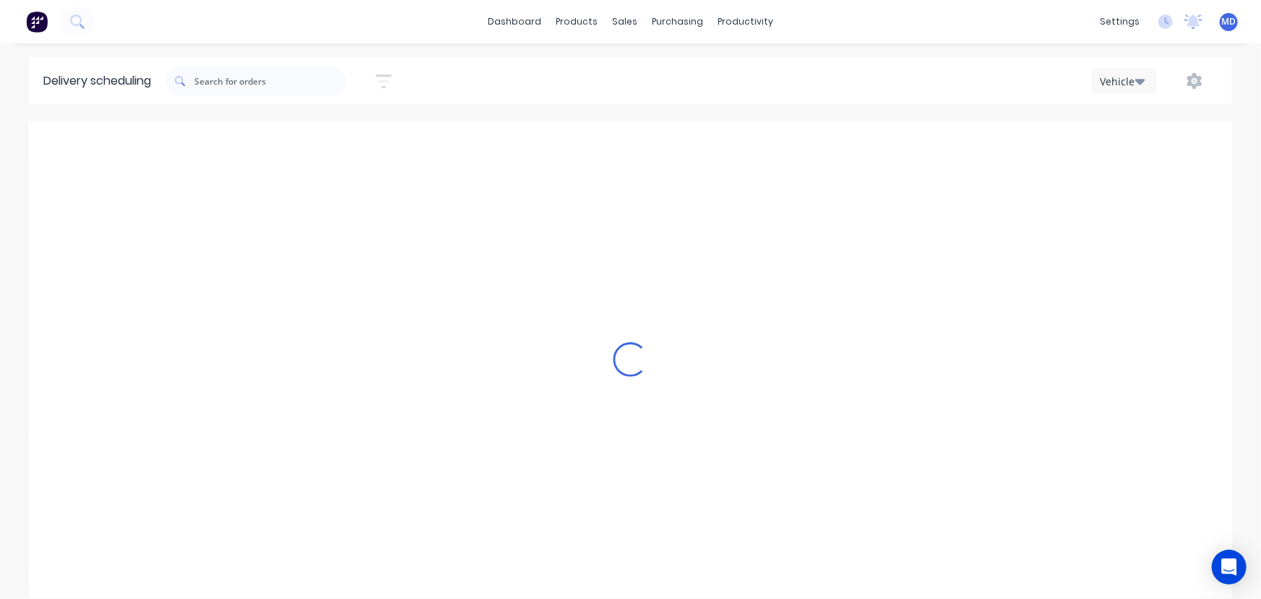
type input "Wednesday - 27/08/25"
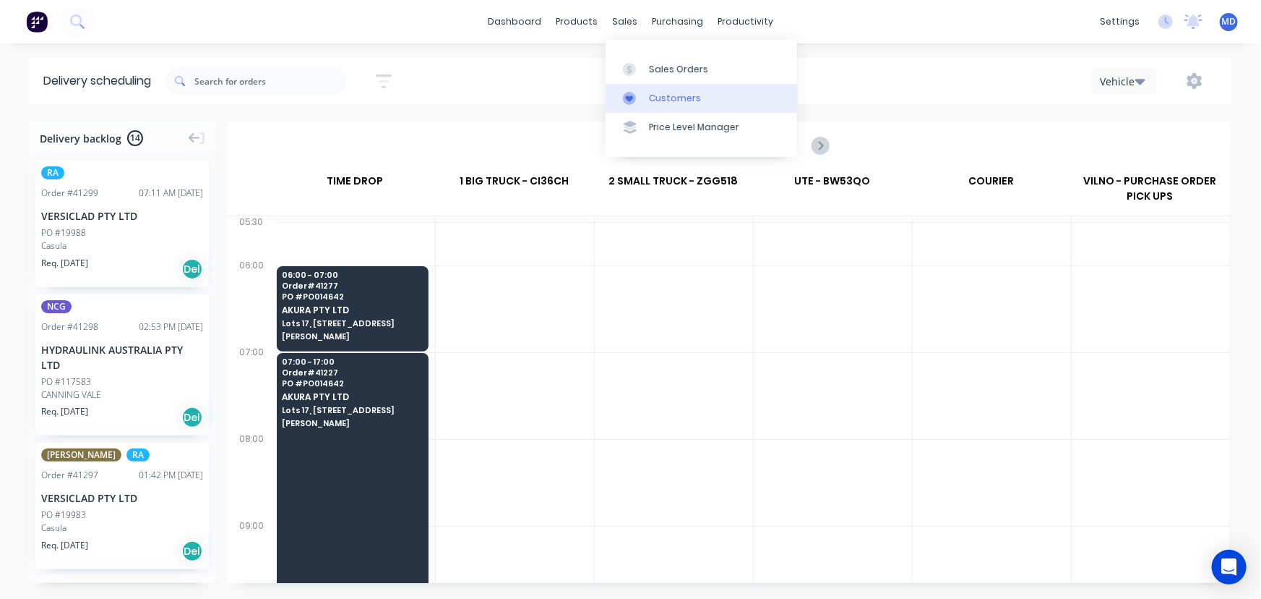
click at [683, 100] on div "Customers" at bounding box center [675, 98] width 52 height 13
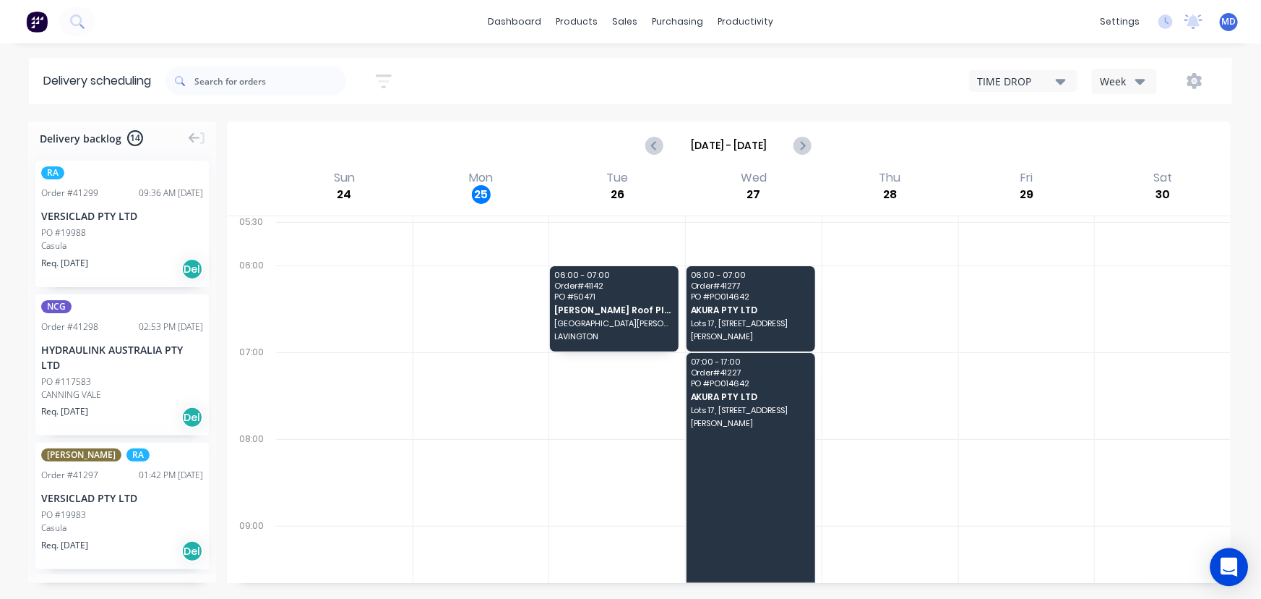
click at [1229, 565] on icon "Open Intercom Messenger" at bounding box center [1229, 566] width 17 height 19
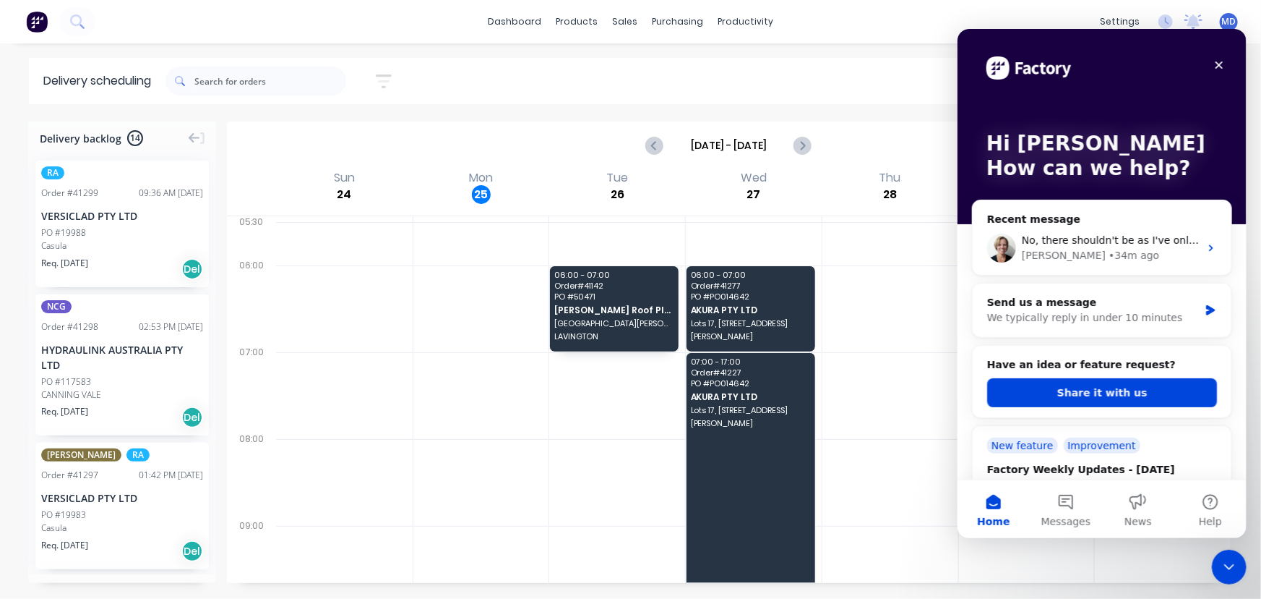
click at [990, 499] on button "Home" at bounding box center [993, 508] width 72 height 58
click at [1104, 389] on button "Share it with us" at bounding box center [1102, 391] width 230 height 29
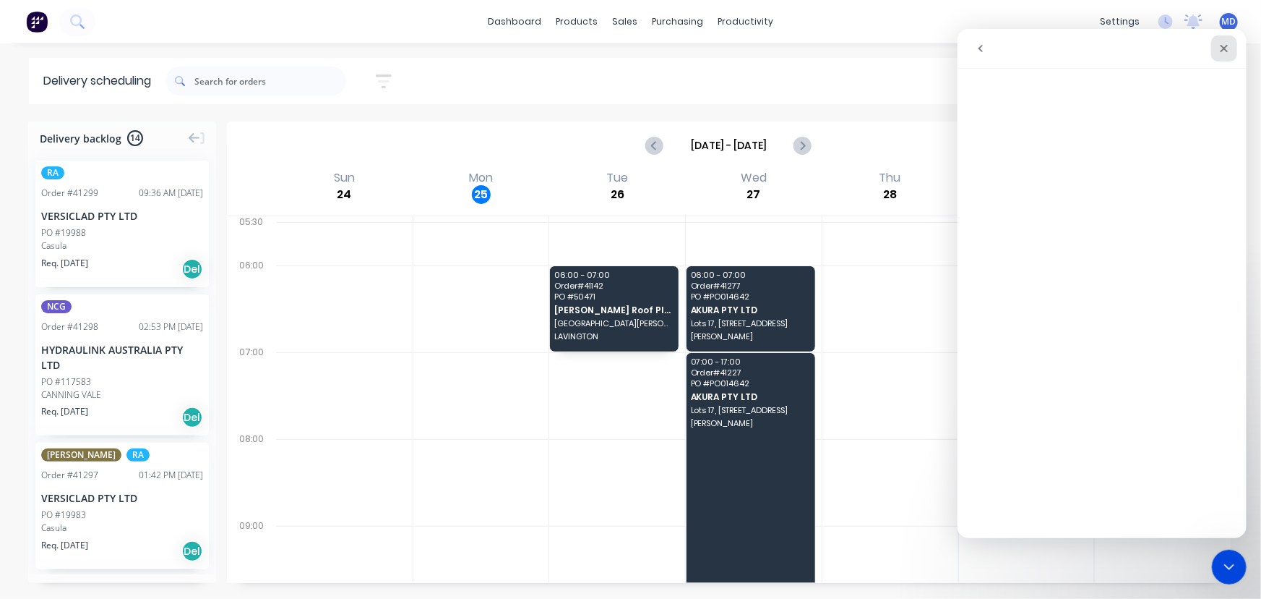
click at [1219, 42] on icon "Close" at bounding box center [1224, 48] width 12 height 12
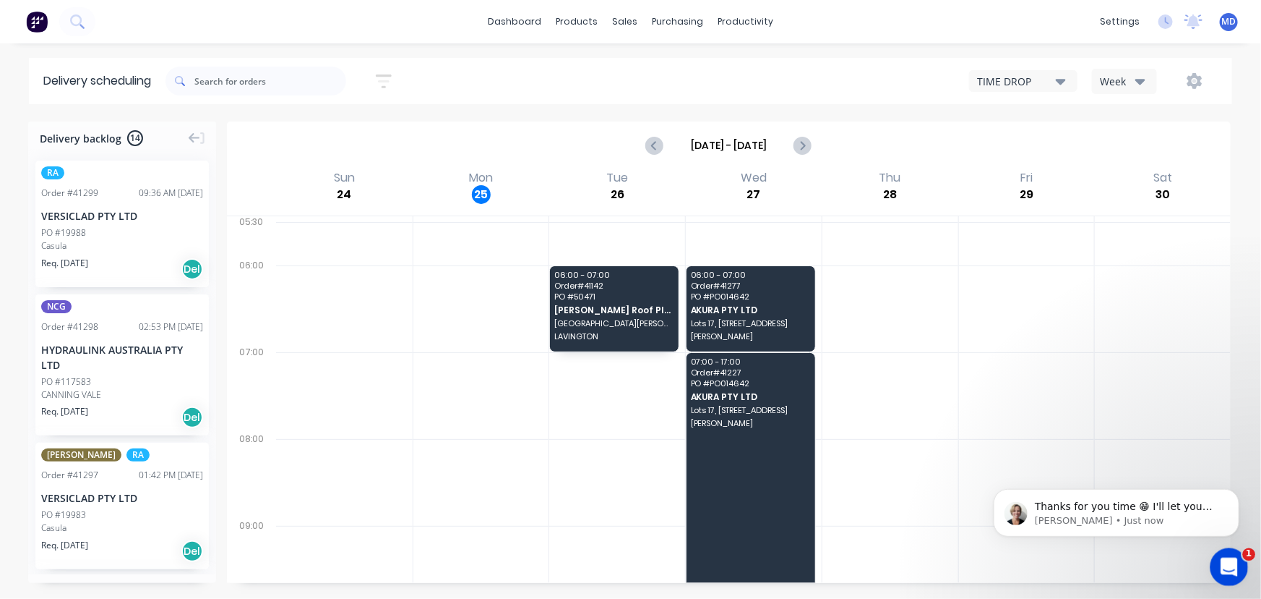
click at [1226, 560] on icon "Open Intercom Messenger" at bounding box center [1228, 565] width 24 height 24
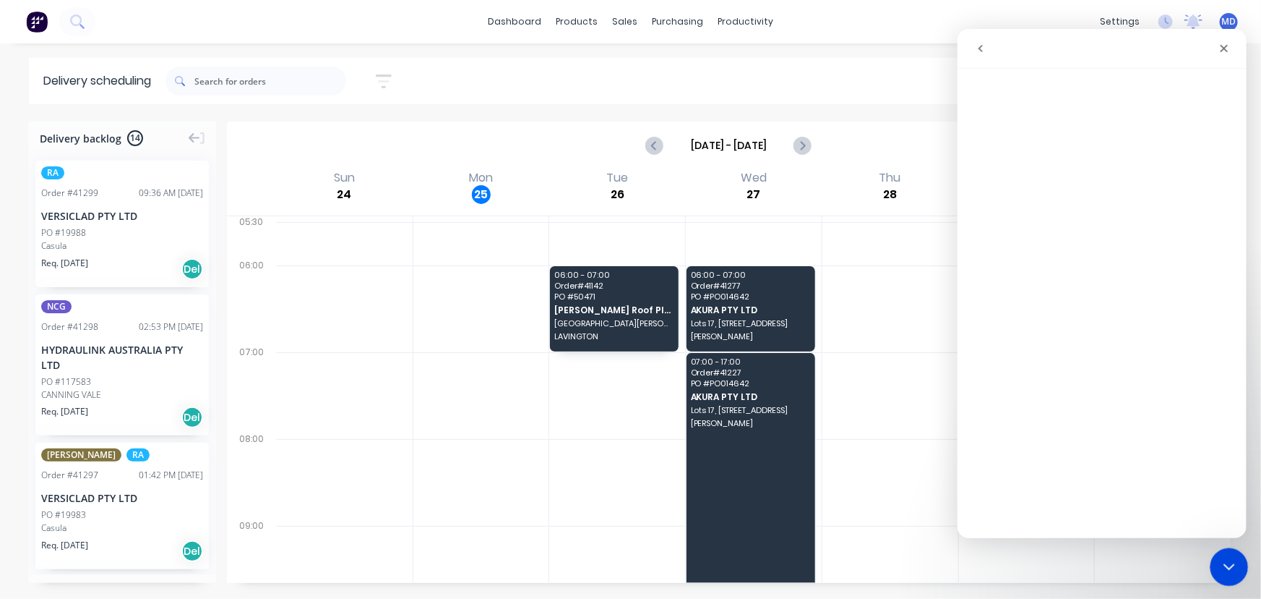
click at [1224, 570] on icon "Close Intercom Messenger" at bounding box center [1227, 564] width 17 height 17
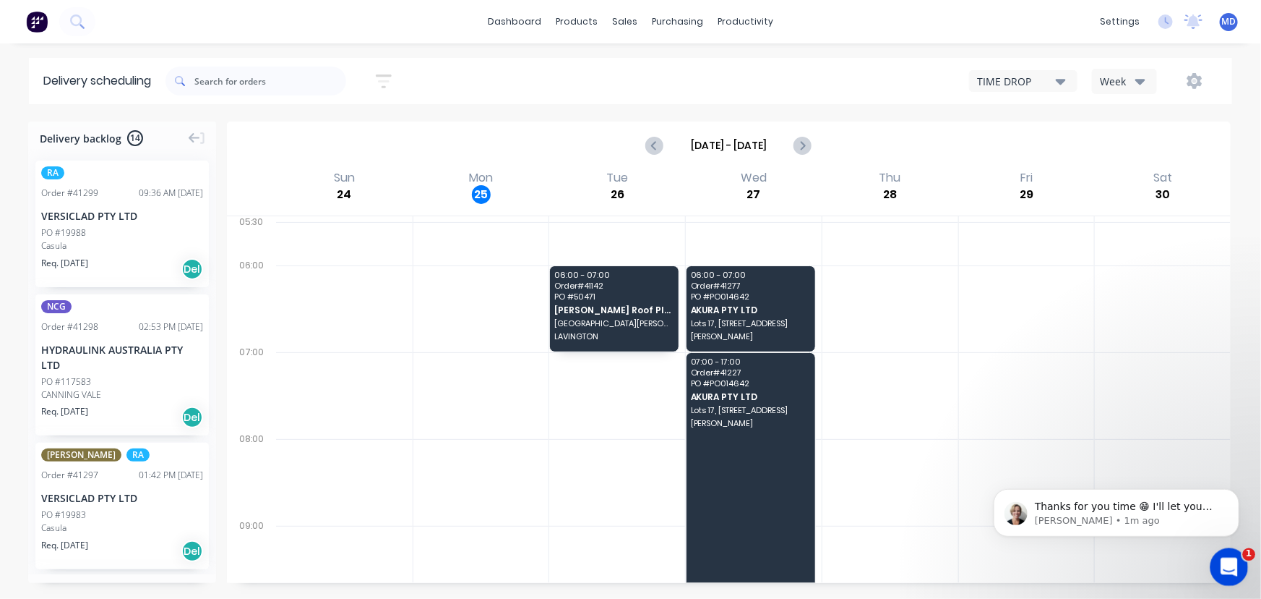
click at [1232, 565] on icon "Open Intercom Messenger" at bounding box center [1228, 565] width 24 height 24
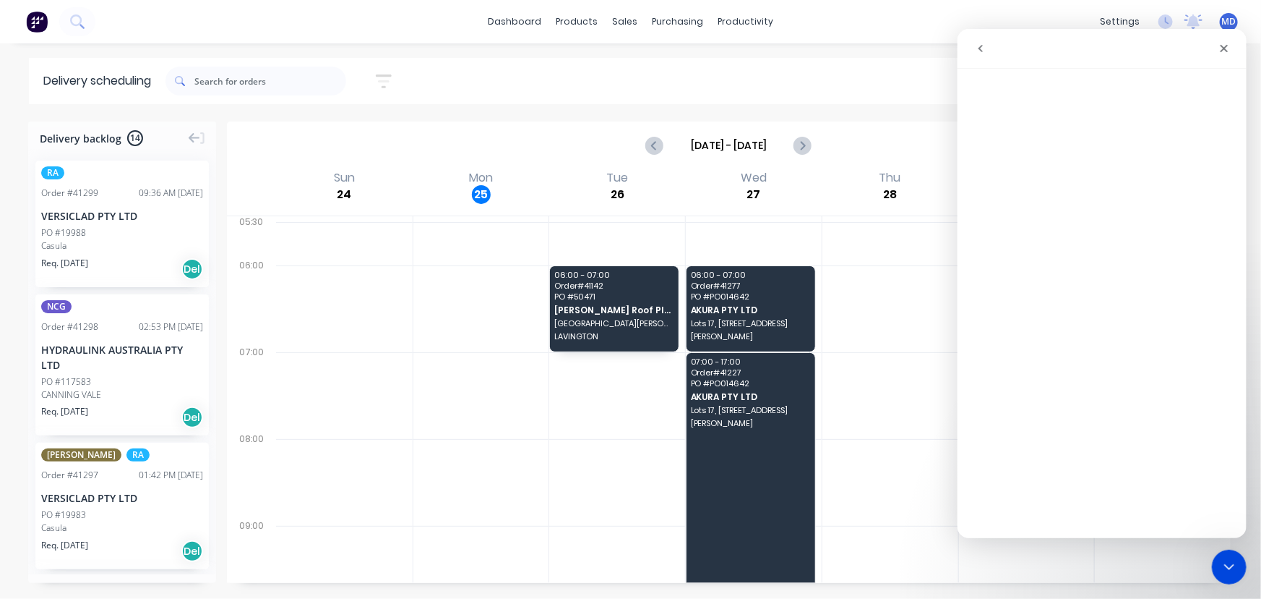
click at [981, 46] on icon "go back" at bounding box center [980, 48] width 12 height 12
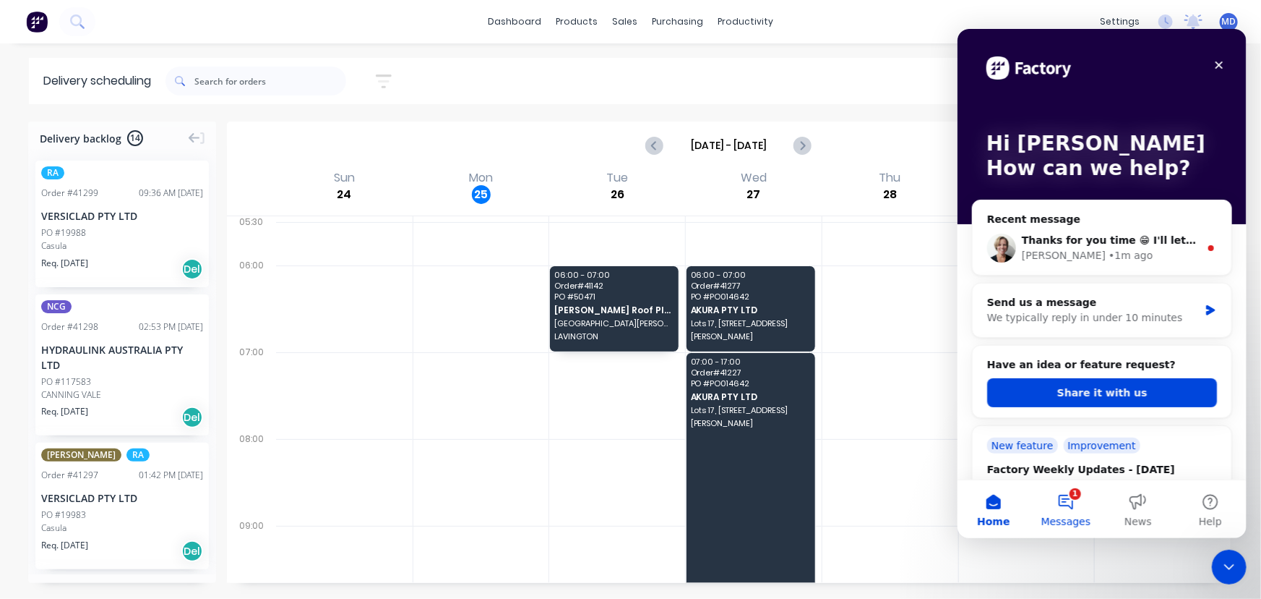
click at [1067, 496] on button "1 Messages" at bounding box center [1065, 508] width 72 height 58
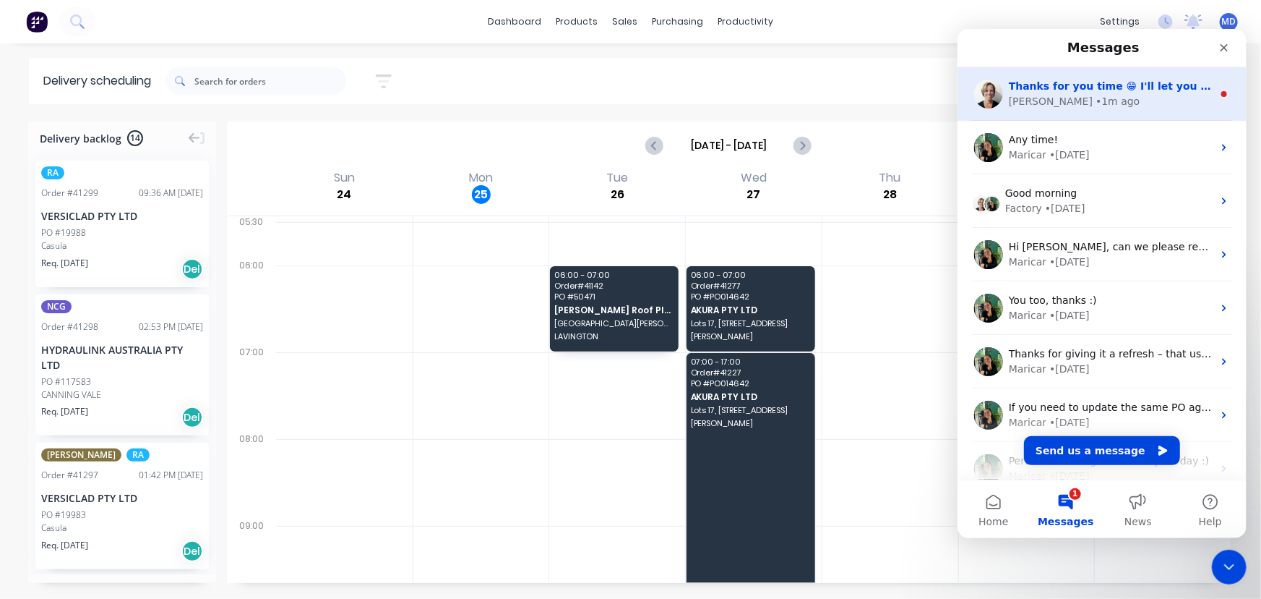
click at [1084, 98] on div "[PERSON_NAME] • 1m ago" at bounding box center [1110, 100] width 204 height 15
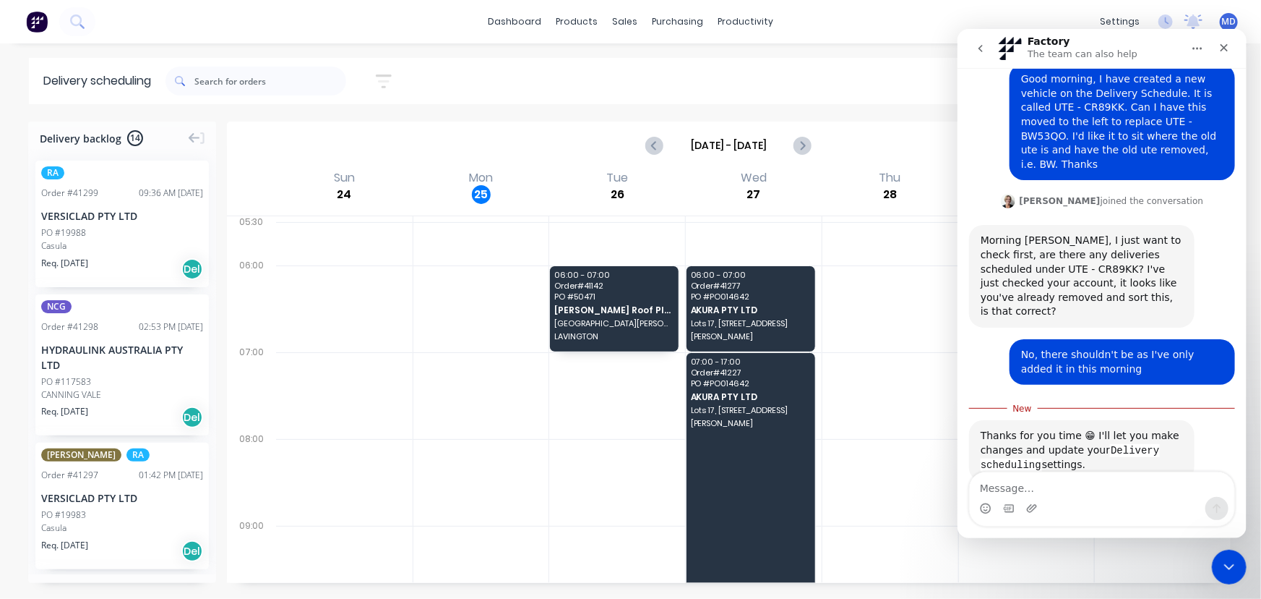
scroll to position [119, 0]
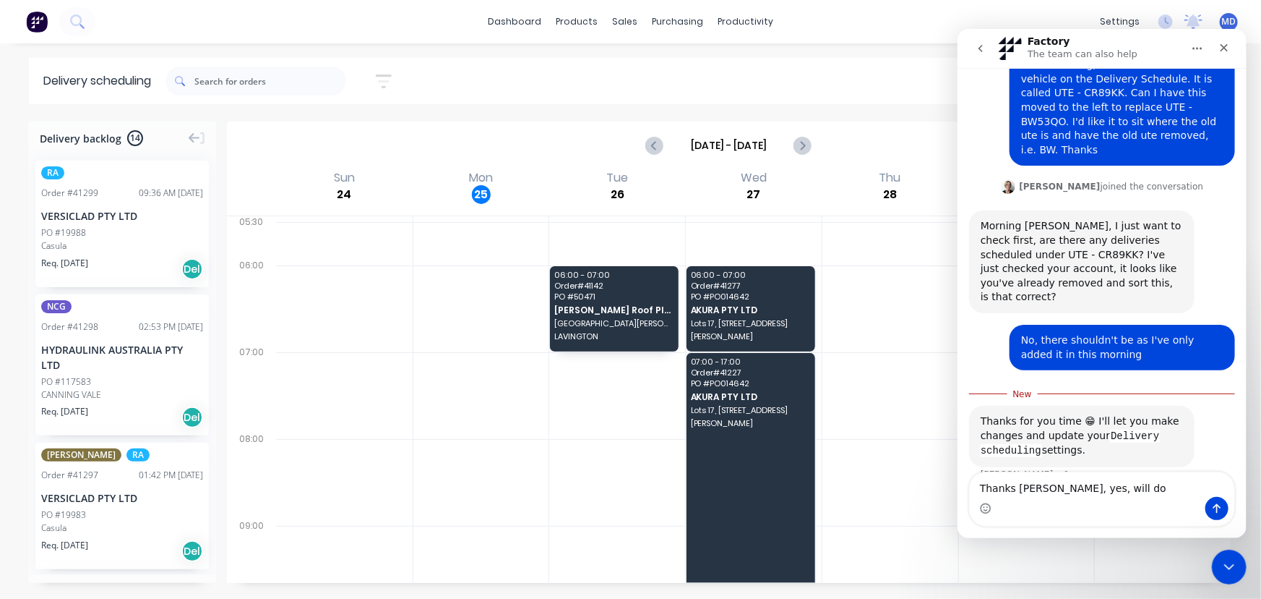
type textarea "Thanks [PERSON_NAME], yes, will do"
click at [1211, 502] on icon "Send a message…" at bounding box center [1217, 508] width 12 height 12
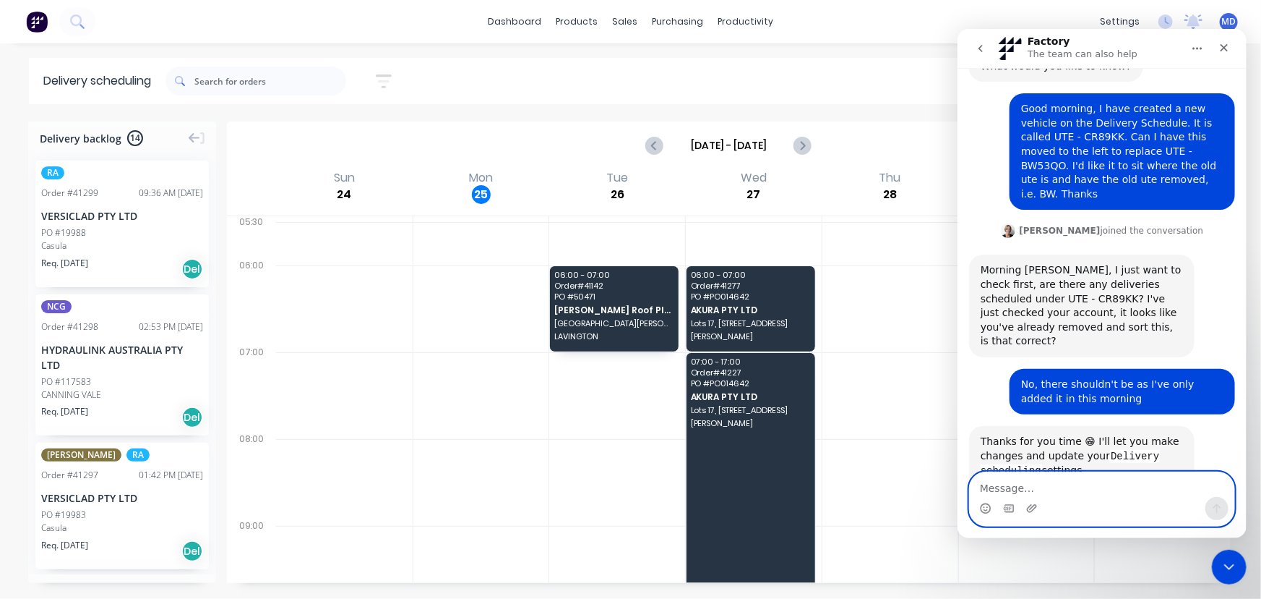
scroll to position [0, 0]
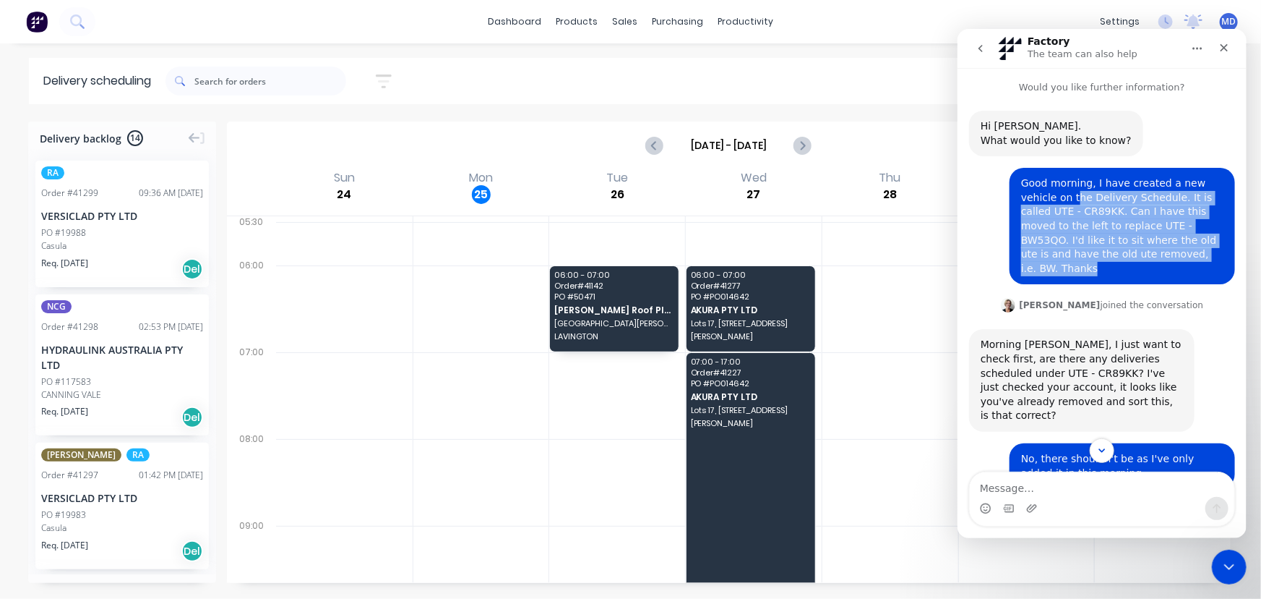
drag, startPoint x: 1084, startPoint y: 251, endPoint x: 1033, endPoint y: 189, distance: 80.1
click at [1032, 190] on div "Good morning, I have created a new vehicle on the Delivery Schedule. It is call…" at bounding box center [1122, 225] width 202 height 99
drag, startPoint x: 1015, startPoint y: 185, endPoint x: 1123, endPoint y: 225, distance: 114.8
click at [1117, 245] on div "Good morning, I have created a new vehicle on the Delivery Schedule. It is call…" at bounding box center [1122, 225] width 202 height 99
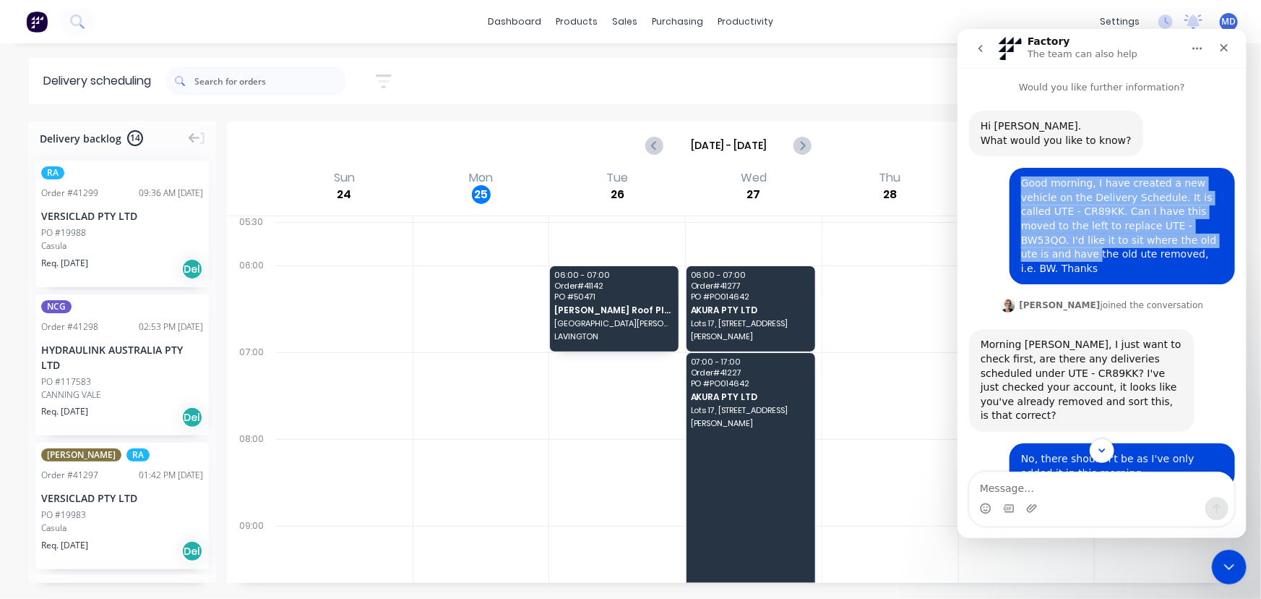
click at [979, 48] on icon "go back" at bounding box center [980, 47] width 4 height 7
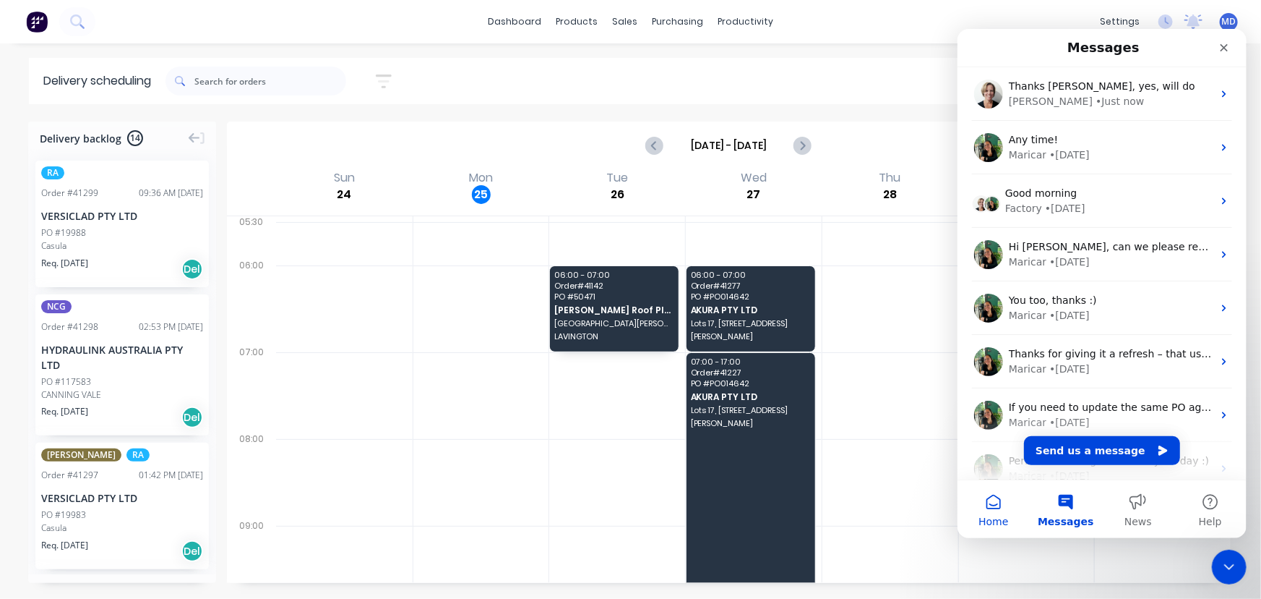
click at [989, 502] on button "Home" at bounding box center [993, 508] width 72 height 58
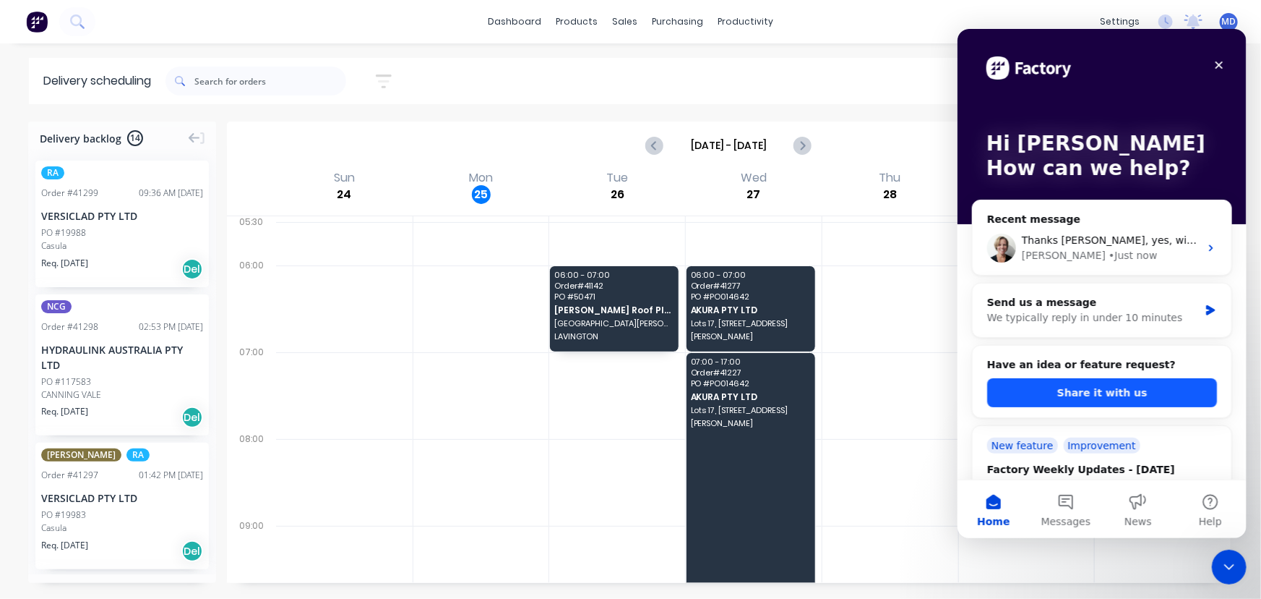
click at [1107, 387] on button "Share it with us" at bounding box center [1102, 391] width 230 height 29
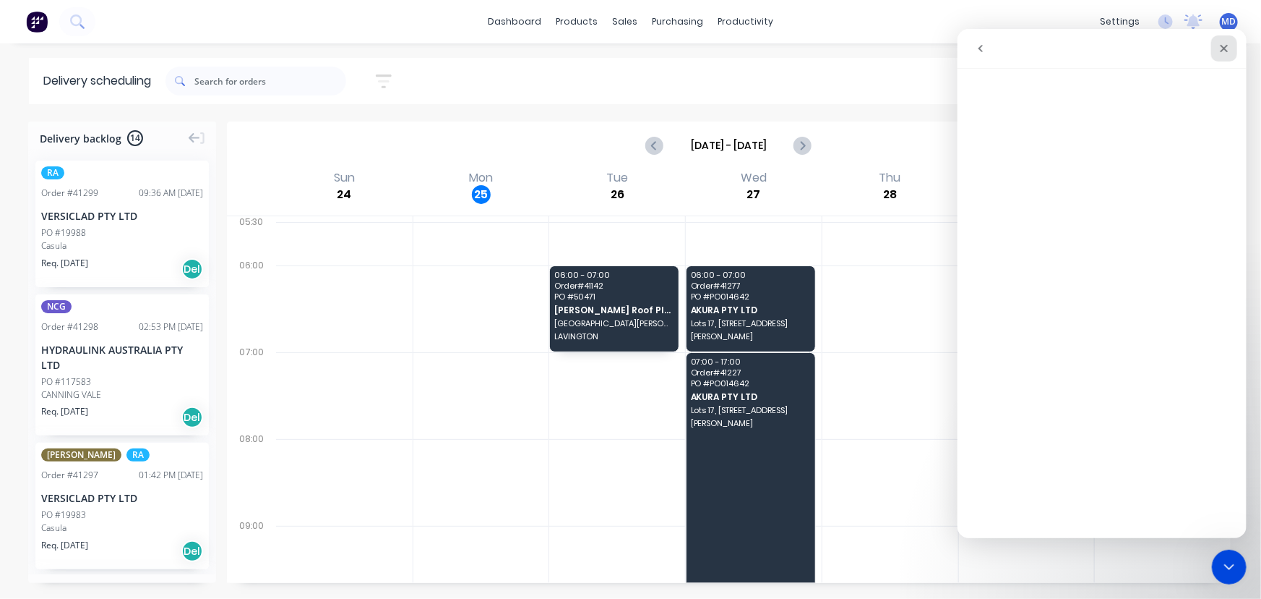
click at [1222, 48] on icon "Close" at bounding box center [1224, 48] width 12 height 12
